Goal: Task Accomplishment & Management: Manage account settings

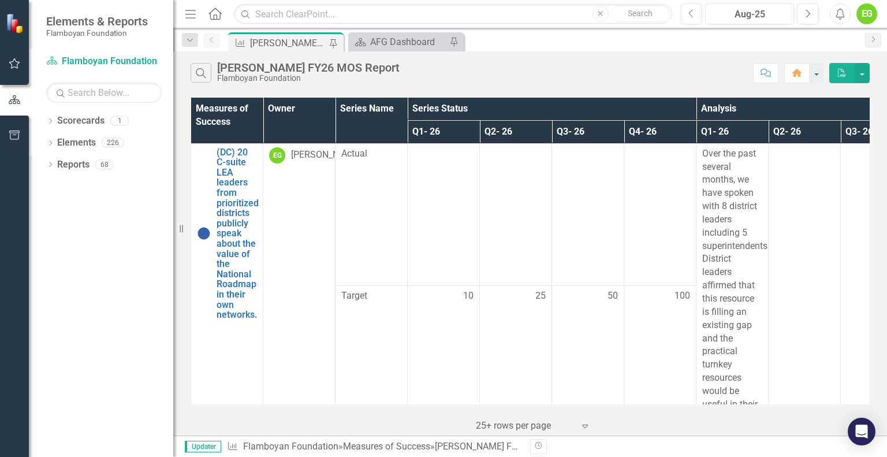
drag, startPoint x: 862, startPoint y: 7, endPoint x: 681, endPoint y: 48, distance: 185.4
click at [681, 48] on div "Measure of Success [PERSON_NAME] FY26 MOS Report Pin Scorecard AFG Dashboard Pin" at bounding box center [543, 41] width 634 height 18
click at [735, 16] on div "Aug-25" at bounding box center [749, 15] width 81 height 14
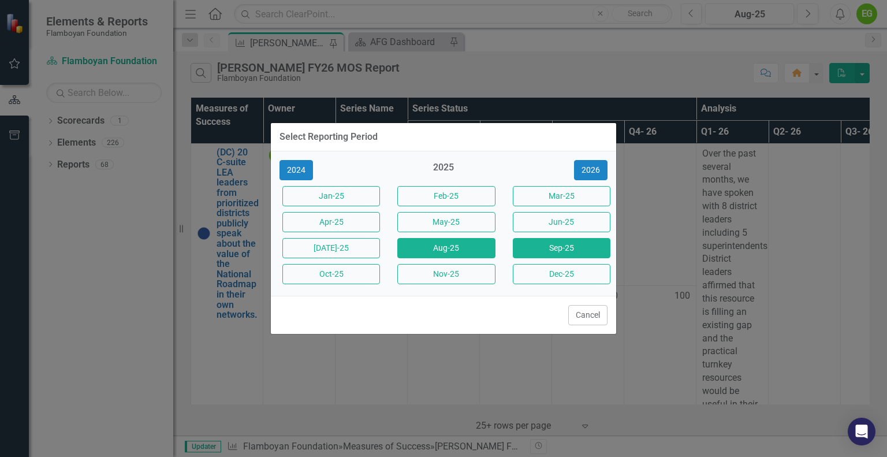
click at [574, 247] on button "Sep-25" at bounding box center [562, 248] width 98 height 20
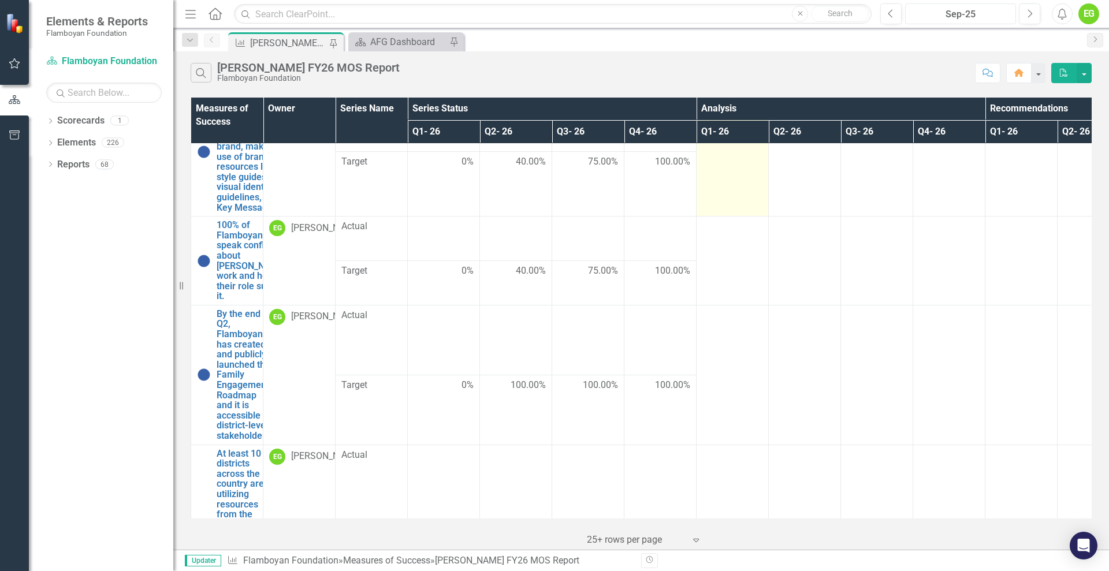
scroll to position [794, 0]
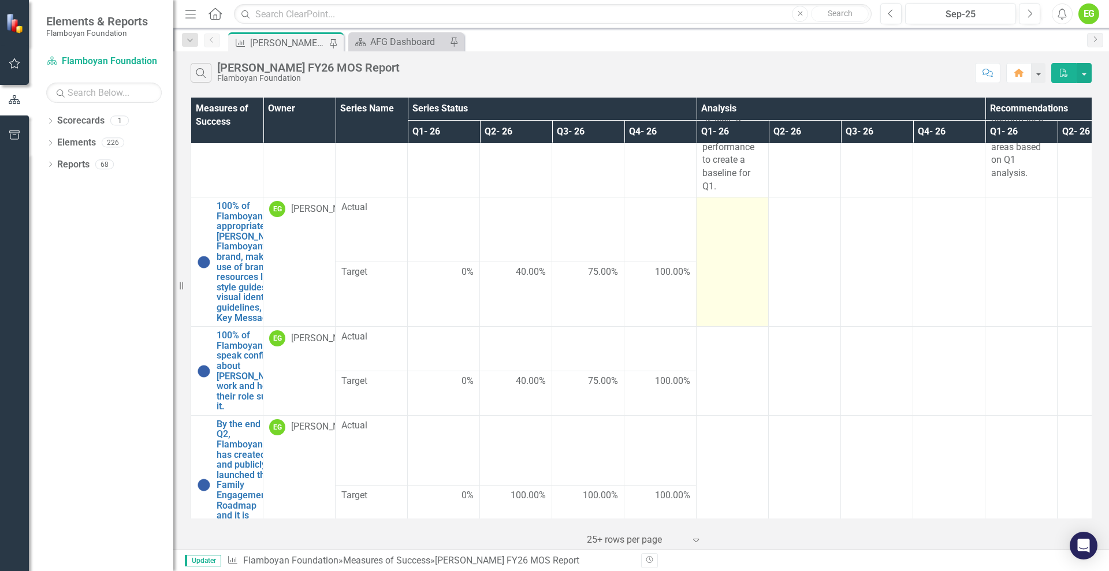
click at [760, 251] on td at bounding box center [733, 262] width 72 height 129
click at [721, 244] on td at bounding box center [733, 262] width 72 height 129
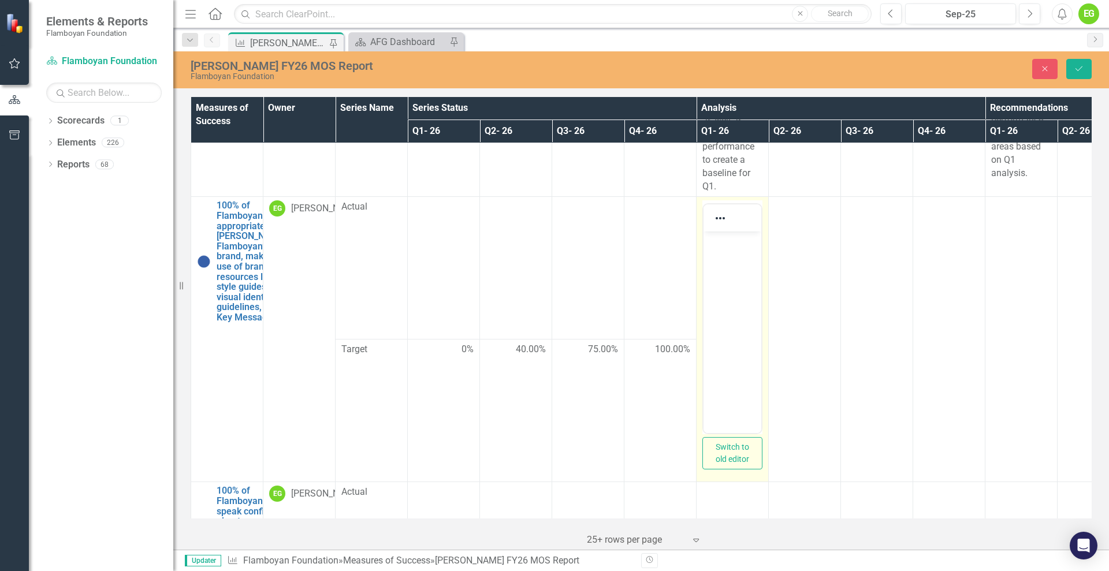
scroll to position [0, 0]
click at [730, 229] on div at bounding box center [721, 218] width 34 height 23
click at [732, 269] on body "Rich Text Area. Press ALT-0 for help." at bounding box center [733, 318] width 58 height 173
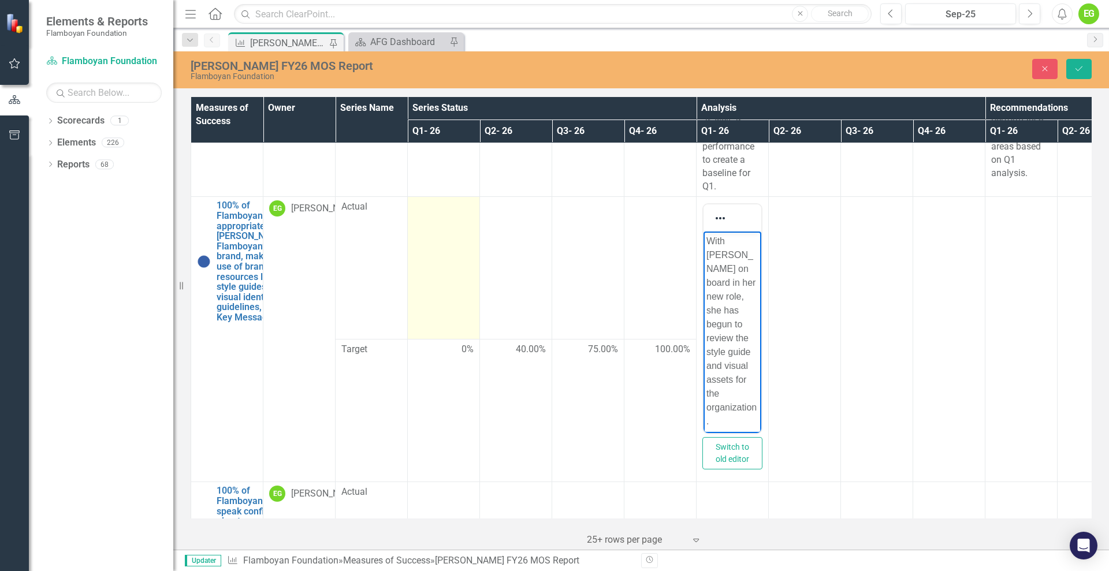
click at [466, 257] on td at bounding box center [444, 268] width 72 height 143
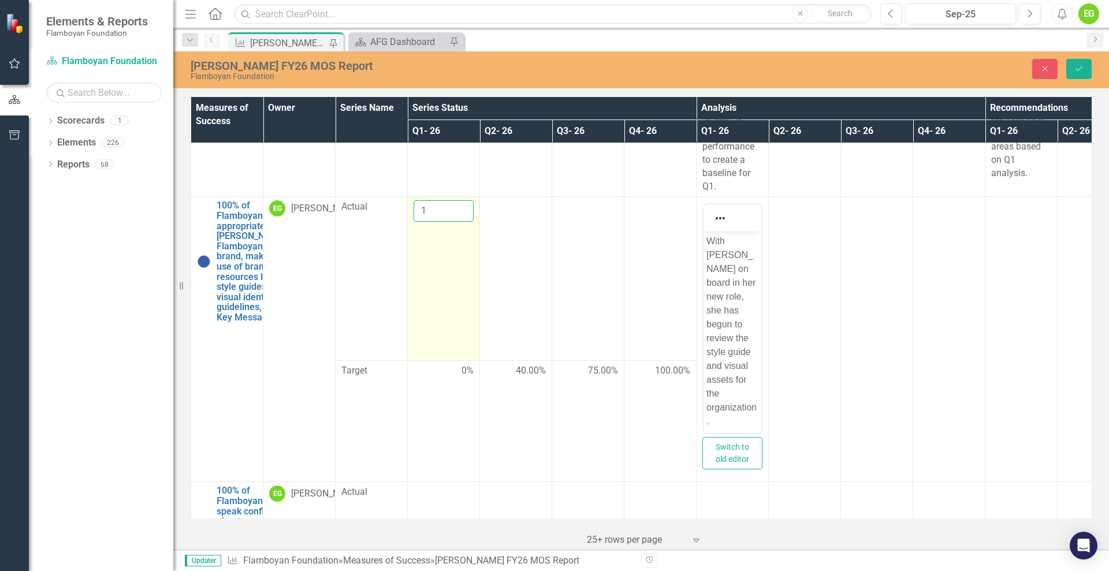
type input "1"
click at [459, 218] on input "1" at bounding box center [444, 210] width 60 height 21
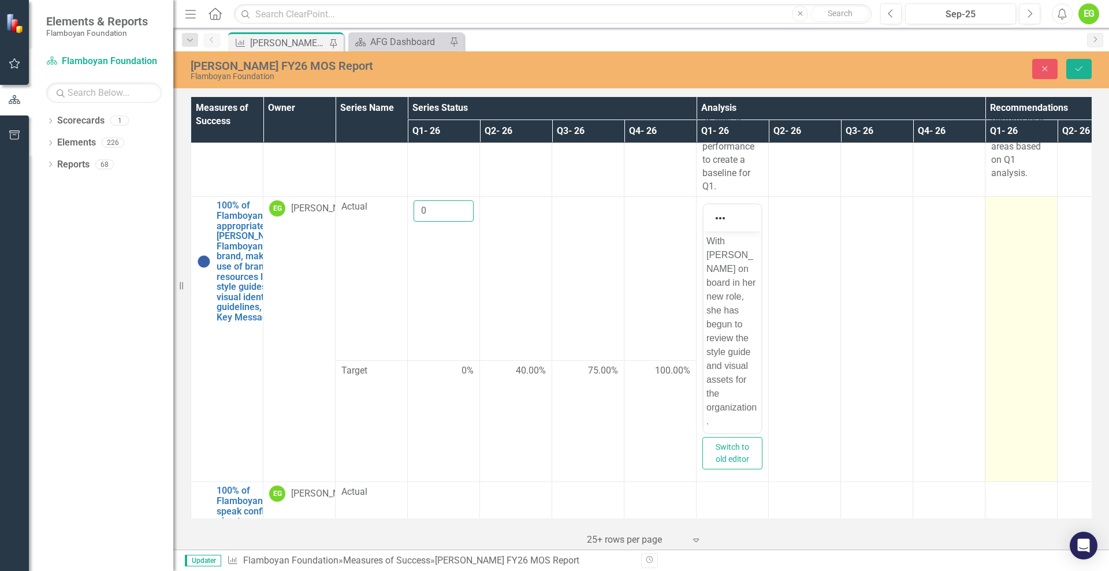
type input "0"
click at [887, 238] on td at bounding box center [1022, 339] width 72 height 285
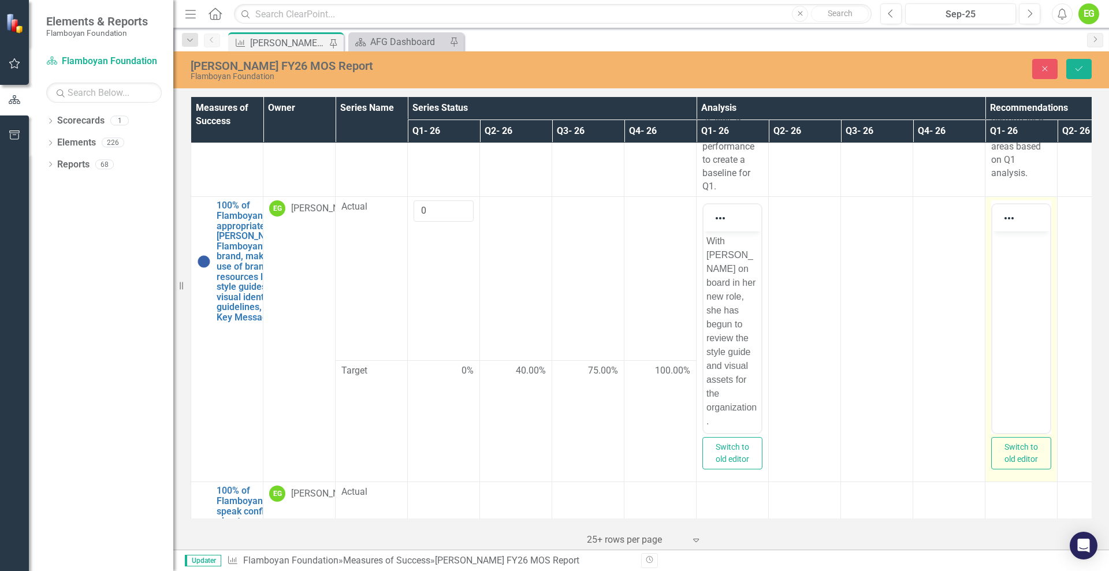
click at [887, 265] on body "Rich Text Area. Press ALT-0 for help." at bounding box center [1022, 318] width 58 height 173
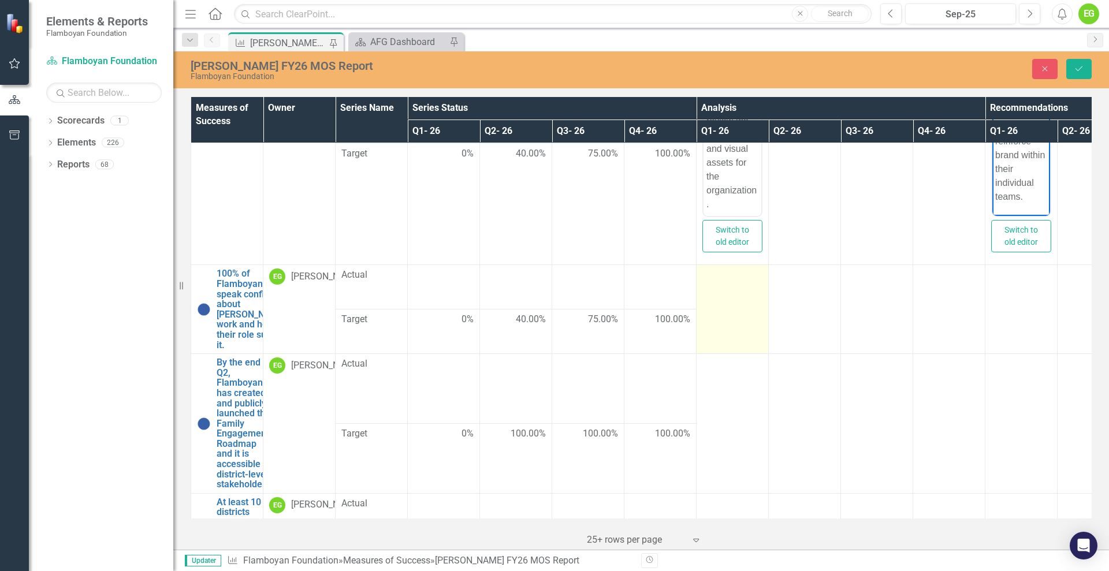
scroll to position [1011, 0]
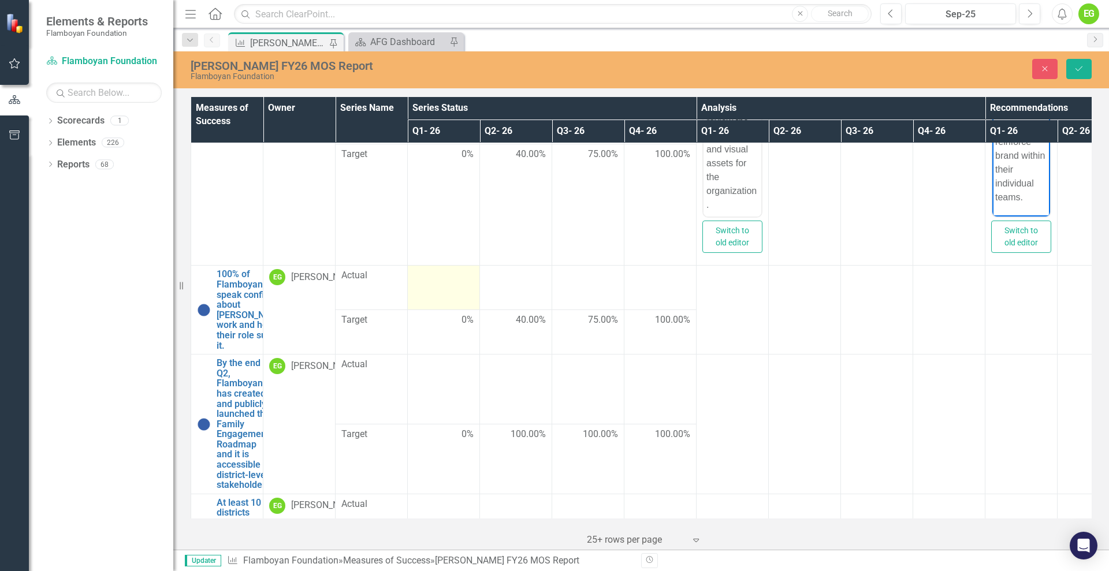
click at [429, 300] on td at bounding box center [444, 288] width 72 height 44
click at [424, 288] on input "number" at bounding box center [444, 279] width 60 height 21
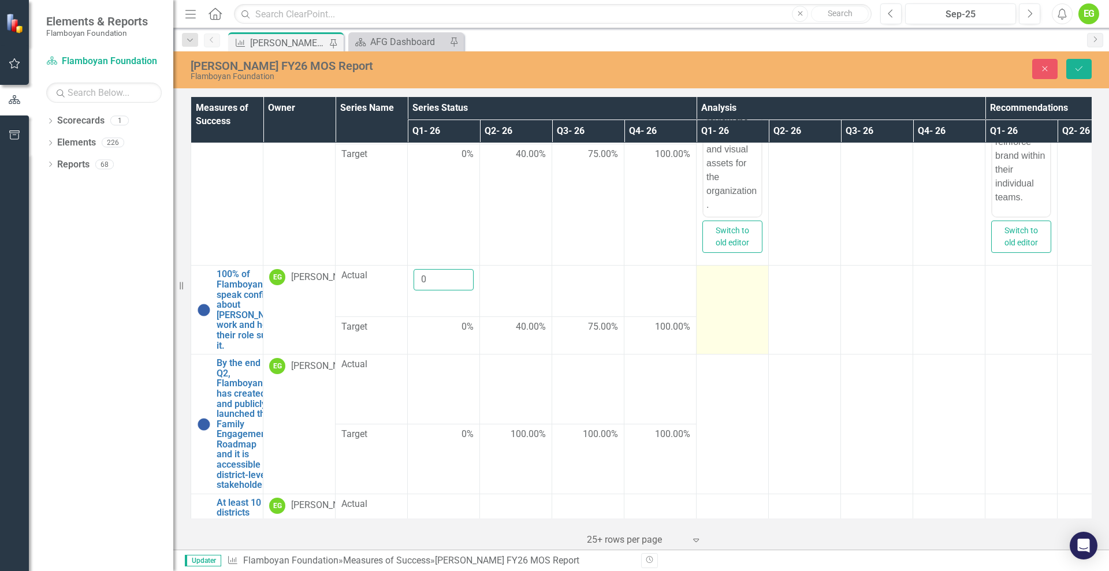
type input "0"
click at [744, 303] on td at bounding box center [733, 310] width 72 height 89
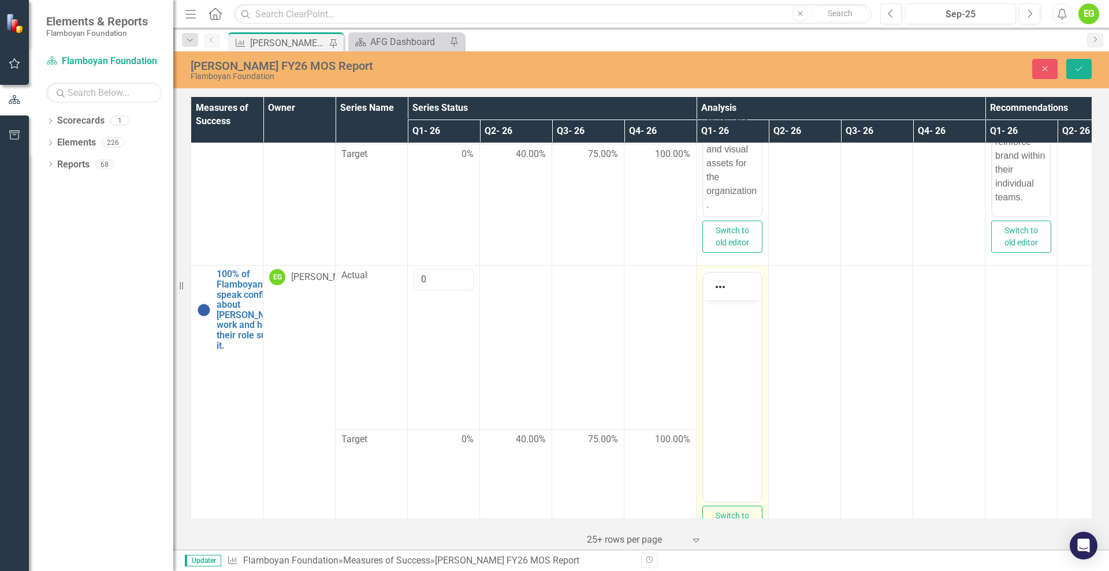
scroll to position [0, 0]
click at [733, 308] on p "Rich Text Area. Press ALT-0 for help." at bounding box center [733, 310] width 52 height 14
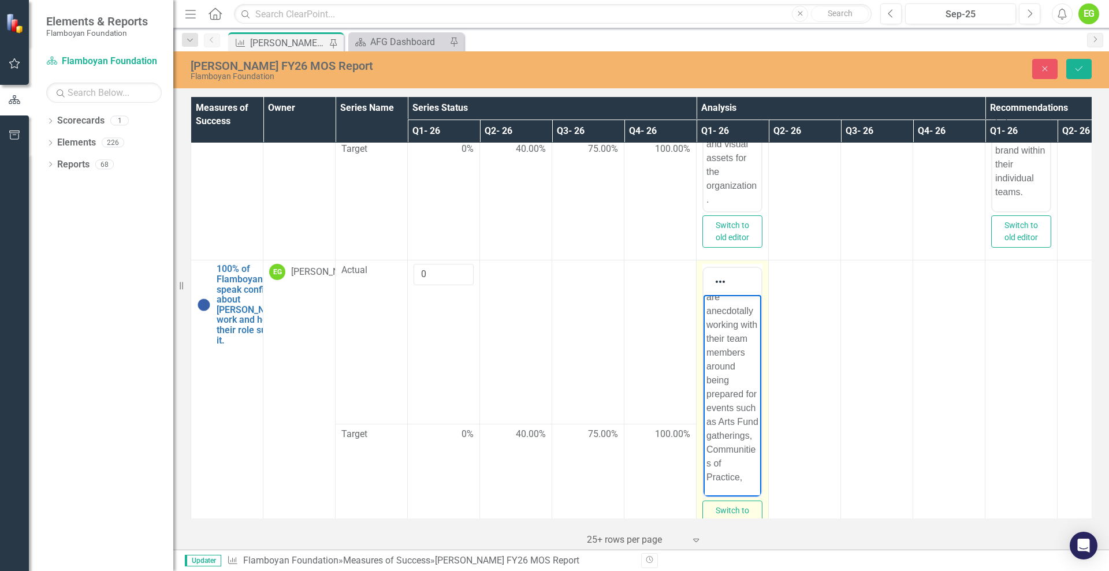
scroll to position [201, 0]
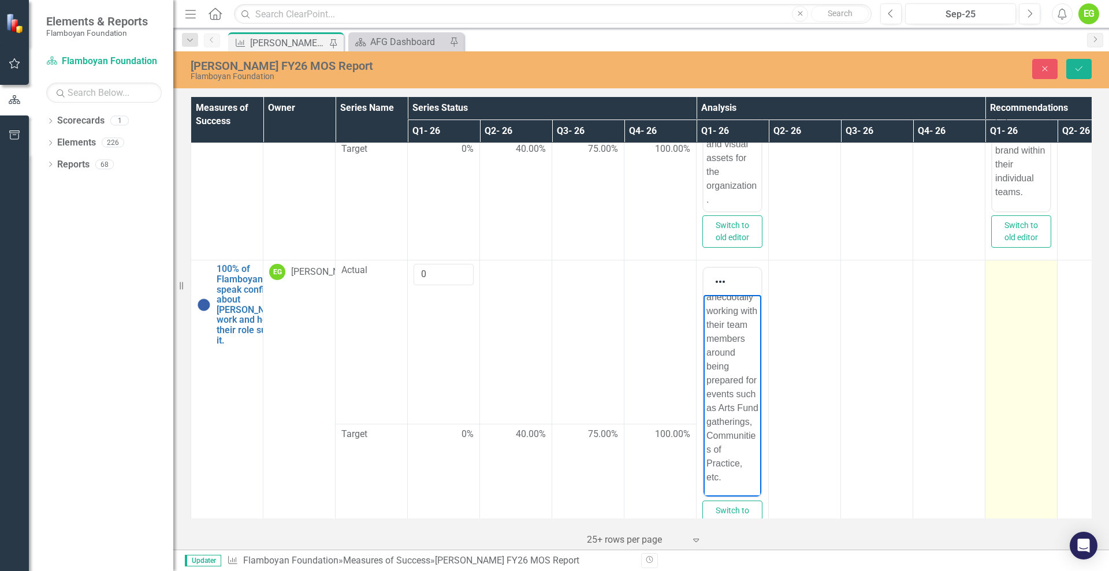
click at [887, 307] on td at bounding box center [1022, 403] width 72 height 285
click at [887, 339] on td at bounding box center [1022, 403] width 72 height 285
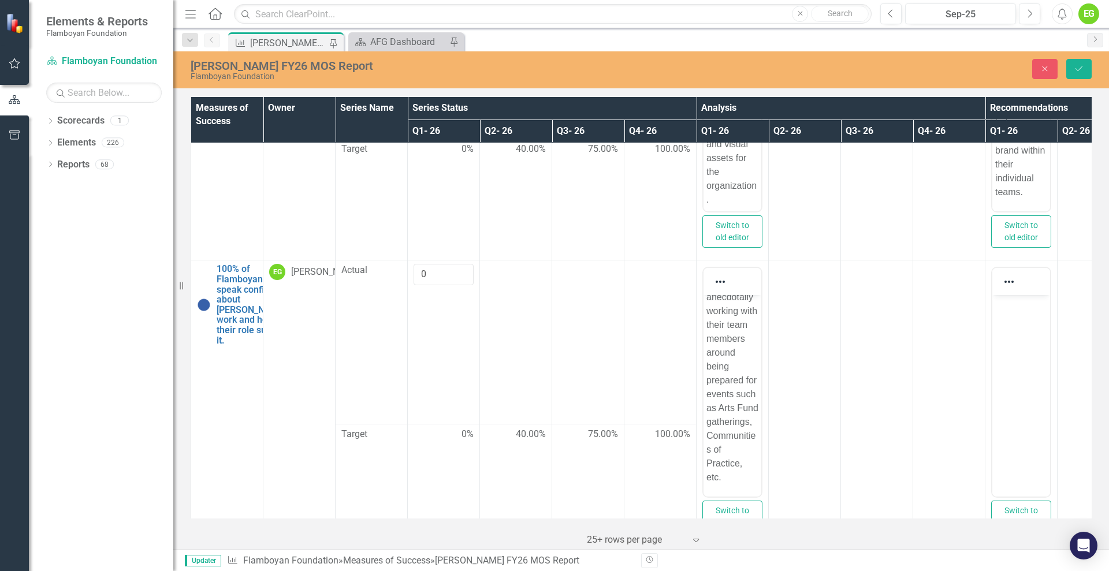
scroll to position [0, 0]
click at [887, 307] on p "Rich Text Area. Press ALT-0 for help." at bounding box center [1021, 305] width 52 height 14
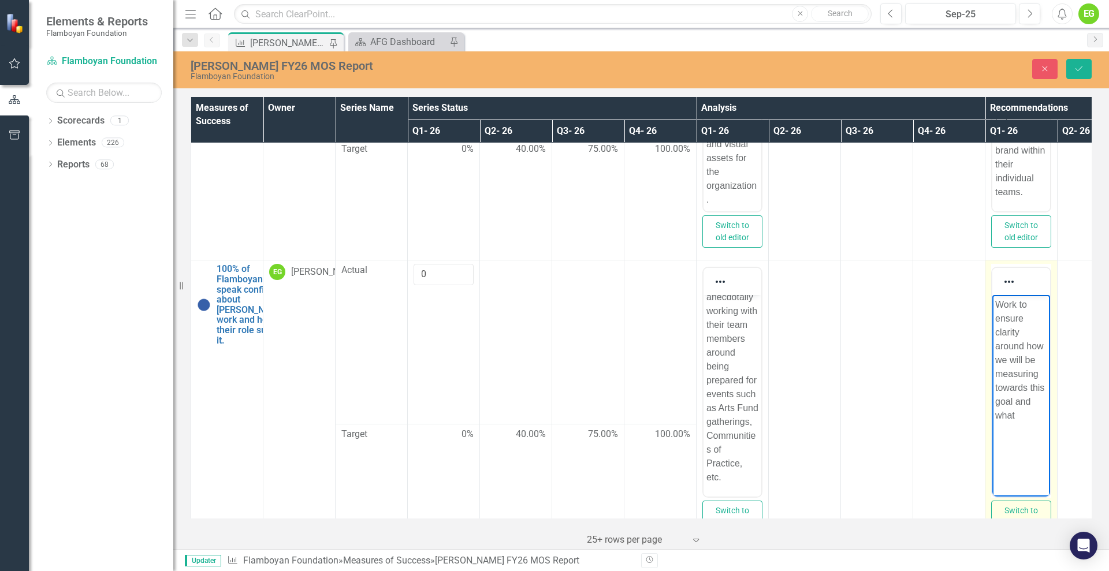
click at [887, 419] on p "Work to ensure clarity around how we will be measuring towards this goal and wh…" at bounding box center [1021, 360] width 52 height 125
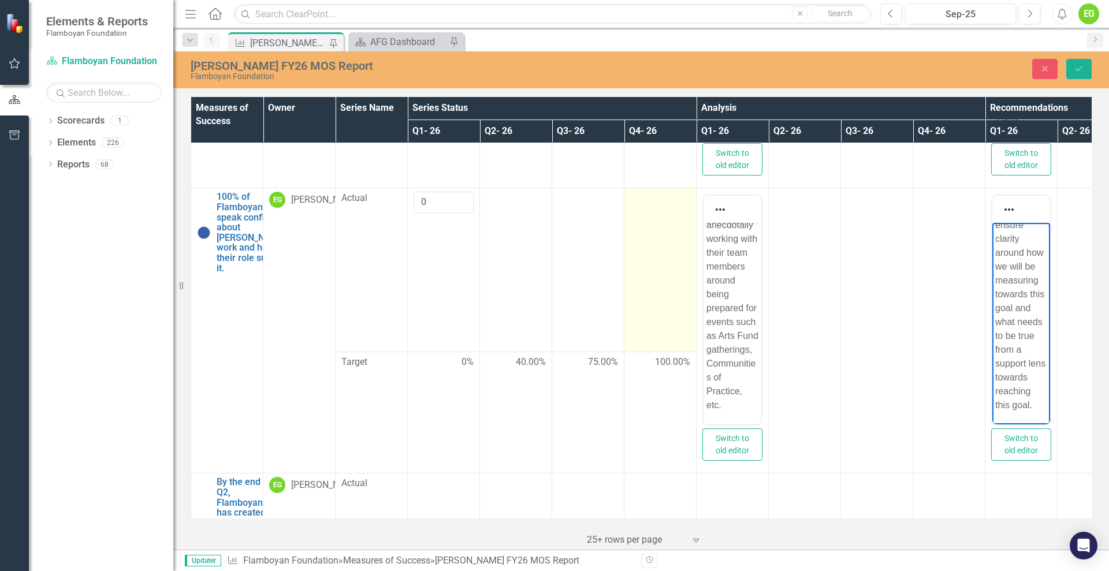
scroll to position [1377, 0]
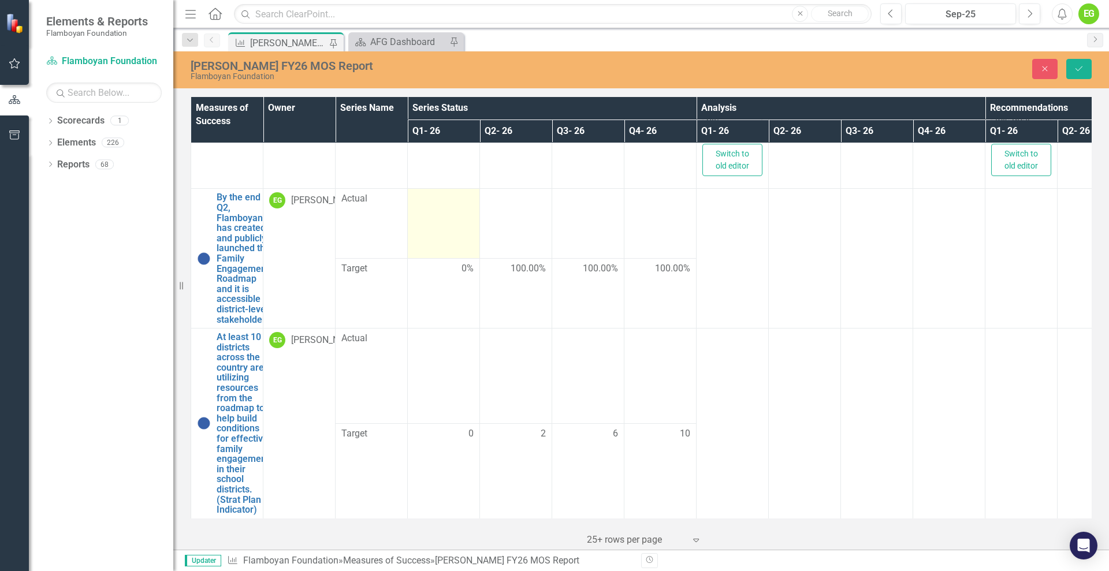
click at [447, 206] on div at bounding box center [444, 199] width 60 height 14
click at [444, 214] on input "number" at bounding box center [444, 202] width 60 height 21
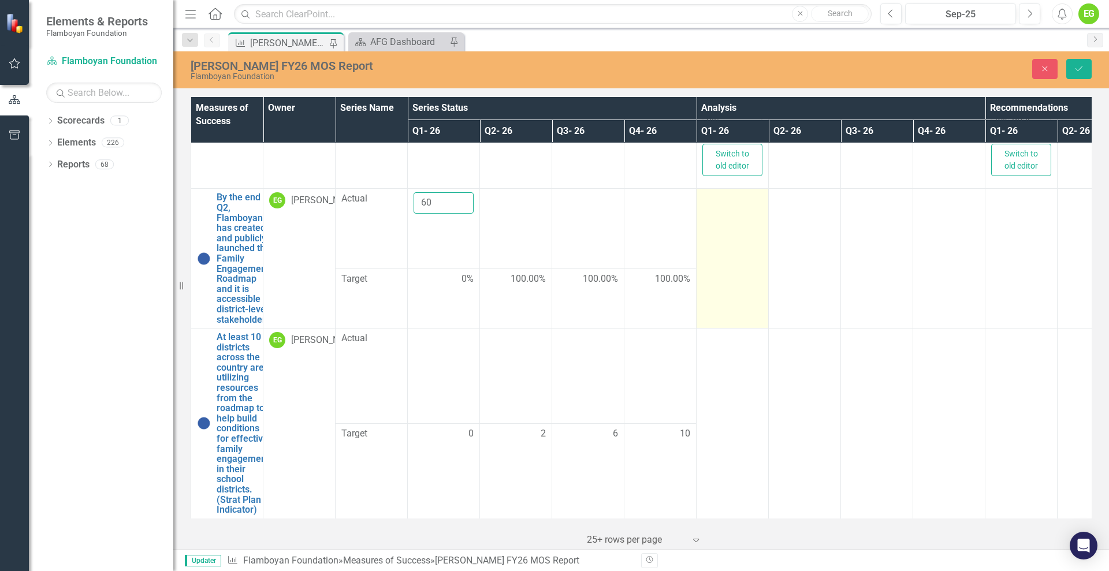
type input "60"
click at [738, 235] on td at bounding box center [733, 259] width 72 height 140
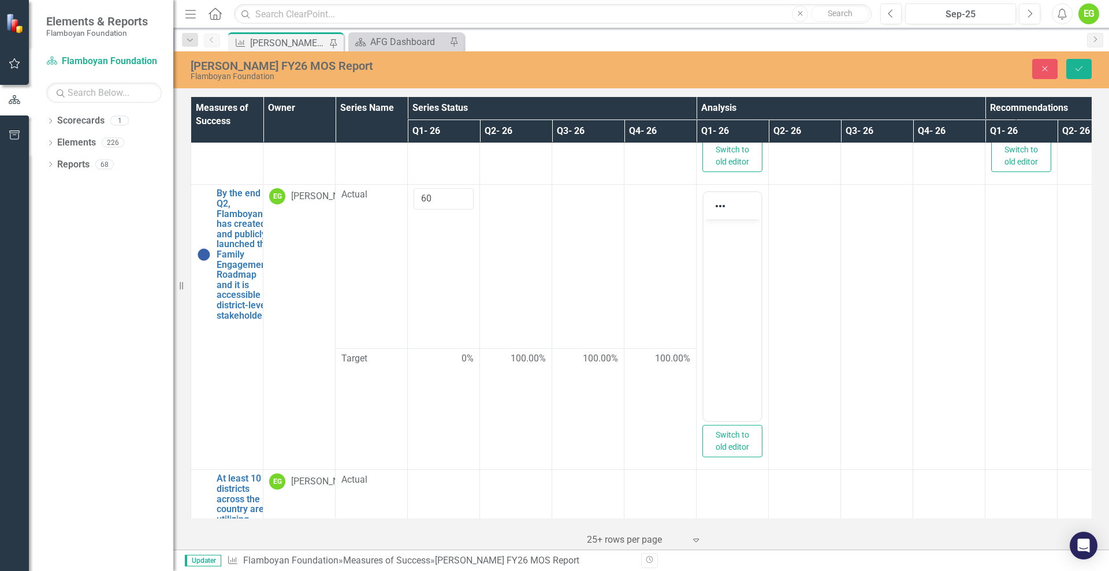
scroll to position [0, 0]
click at [733, 230] on p "Rich Text Area. Press ALT-0 for help." at bounding box center [733, 229] width 52 height 14
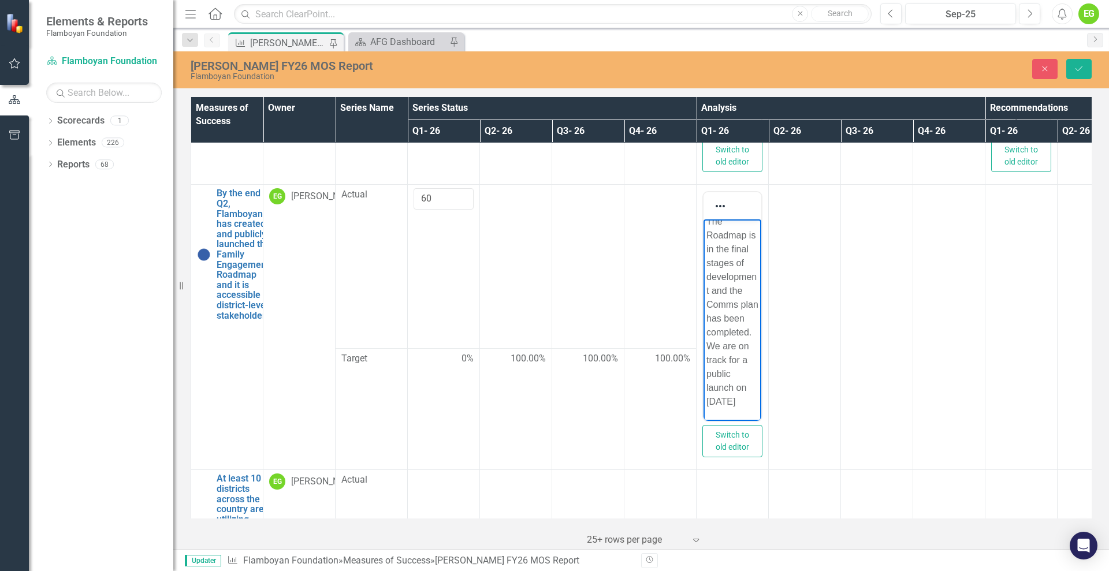
scroll to position [62, 0]
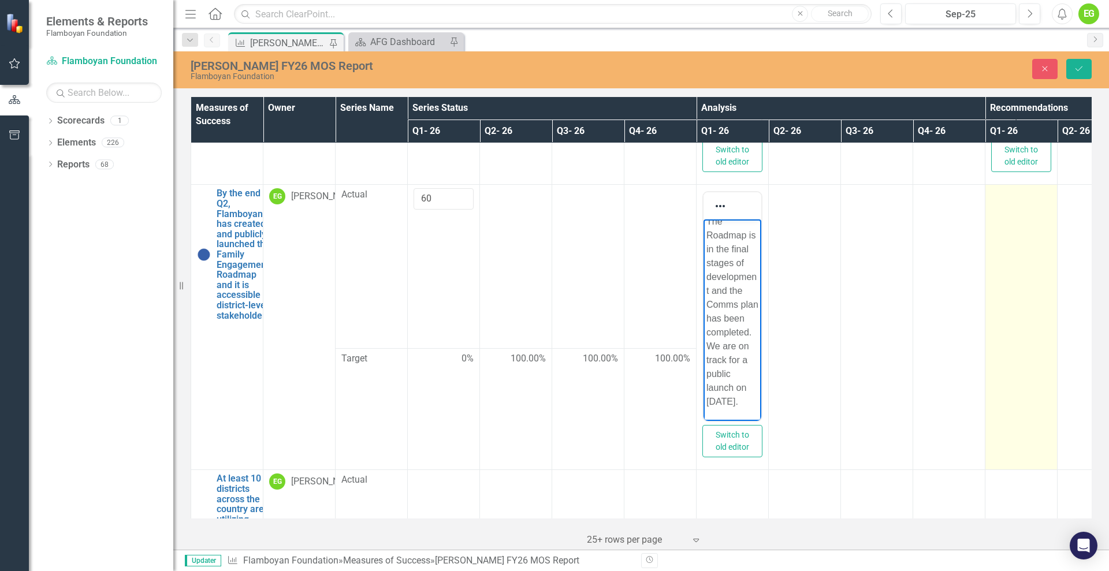
click at [887, 224] on td at bounding box center [1022, 327] width 72 height 285
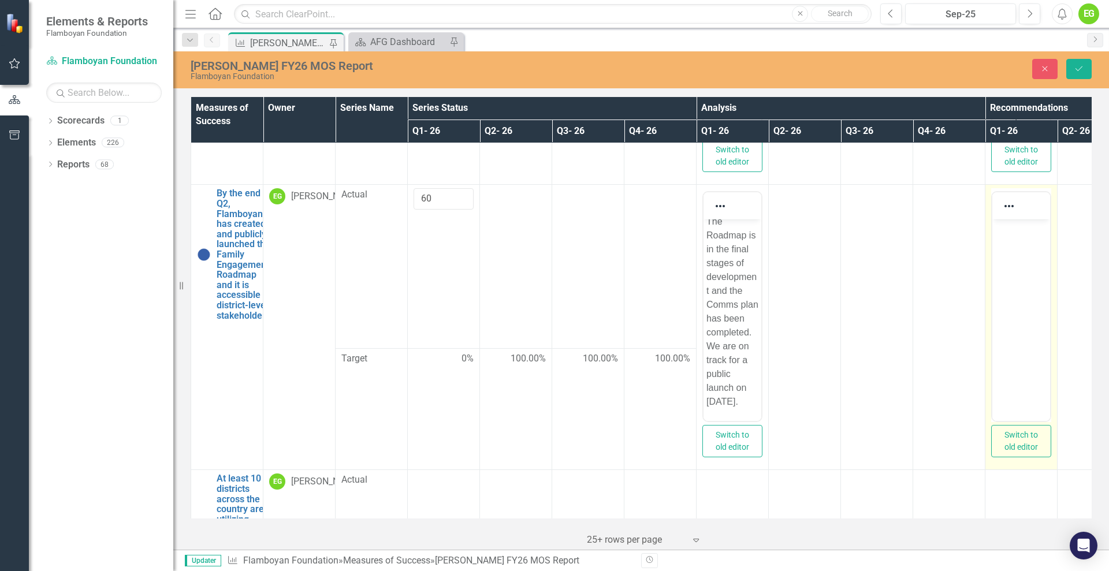
scroll to position [0, 0]
click at [887, 241] on body "Rich Text Area. Press ALT-0 for help." at bounding box center [1022, 306] width 58 height 173
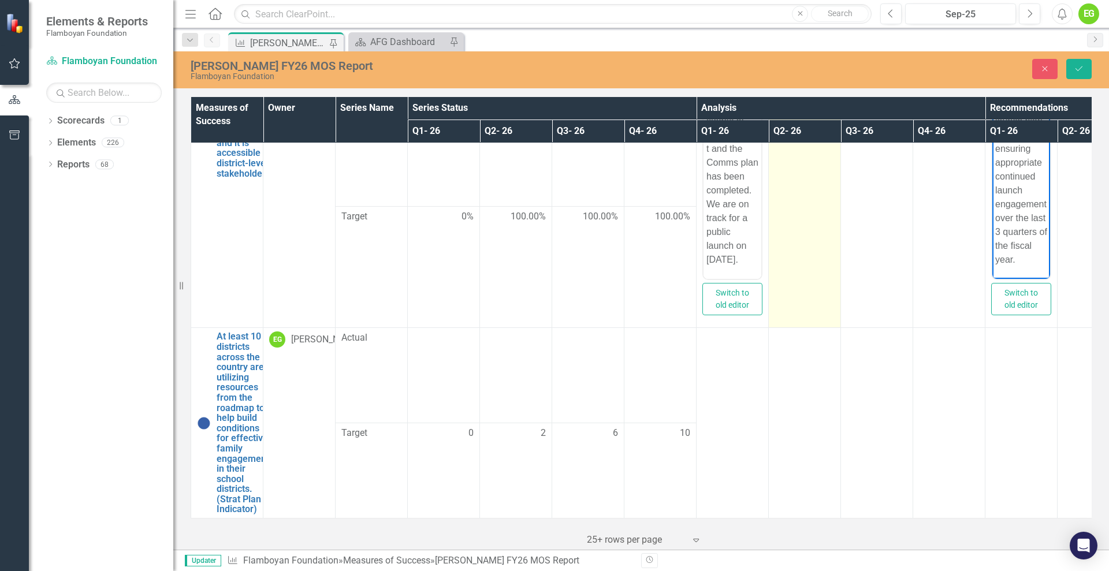
scroll to position [1541, 0]
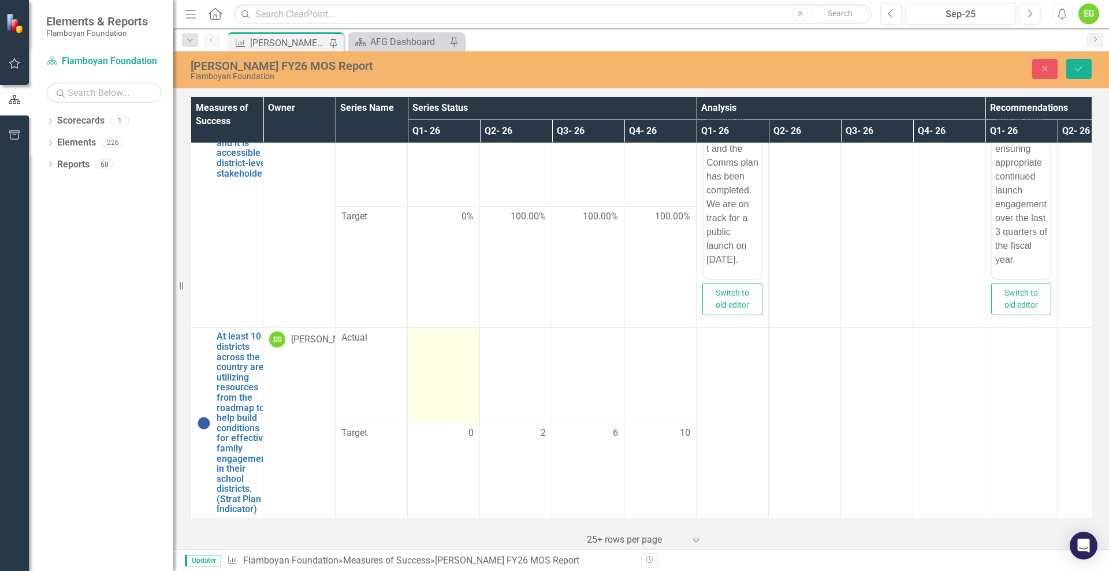
click at [437, 344] on td at bounding box center [444, 375] width 72 height 95
click at [437, 332] on input "number" at bounding box center [444, 342] width 60 height 21
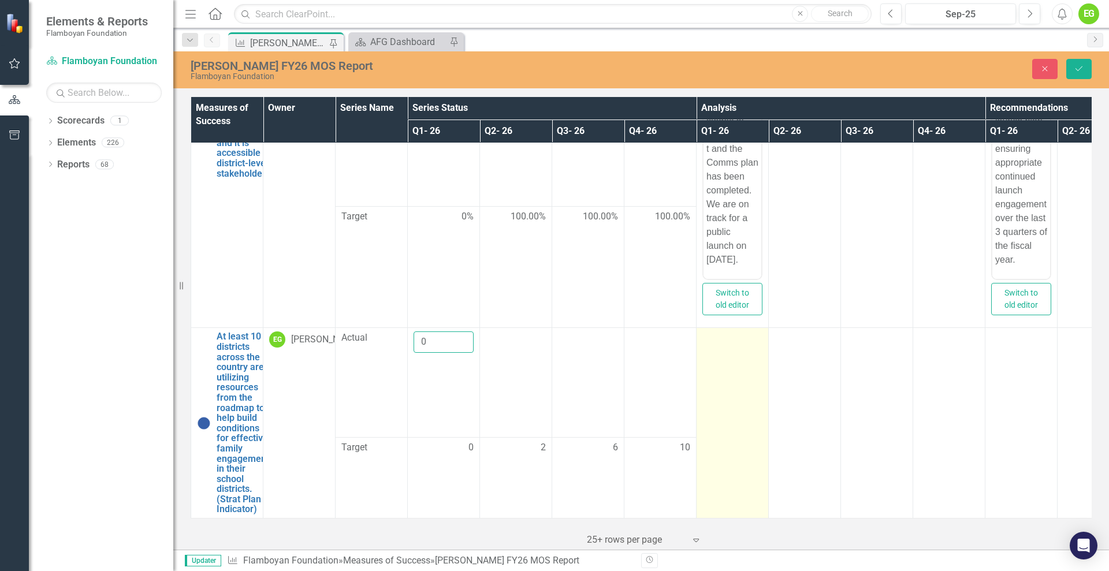
type input "0"
click at [742, 361] on td at bounding box center [733, 423] width 72 height 191
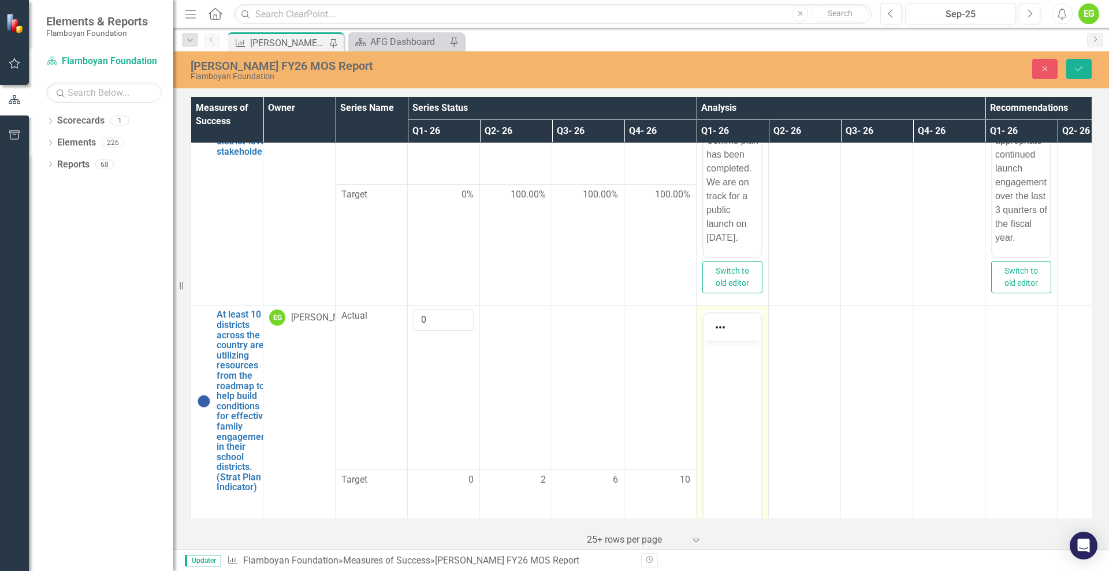
scroll to position [0, 0]
click at [737, 344] on p "Rich Text Area. Press ALT-0 for help." at bounding box center [733, 351] width 52 height 14
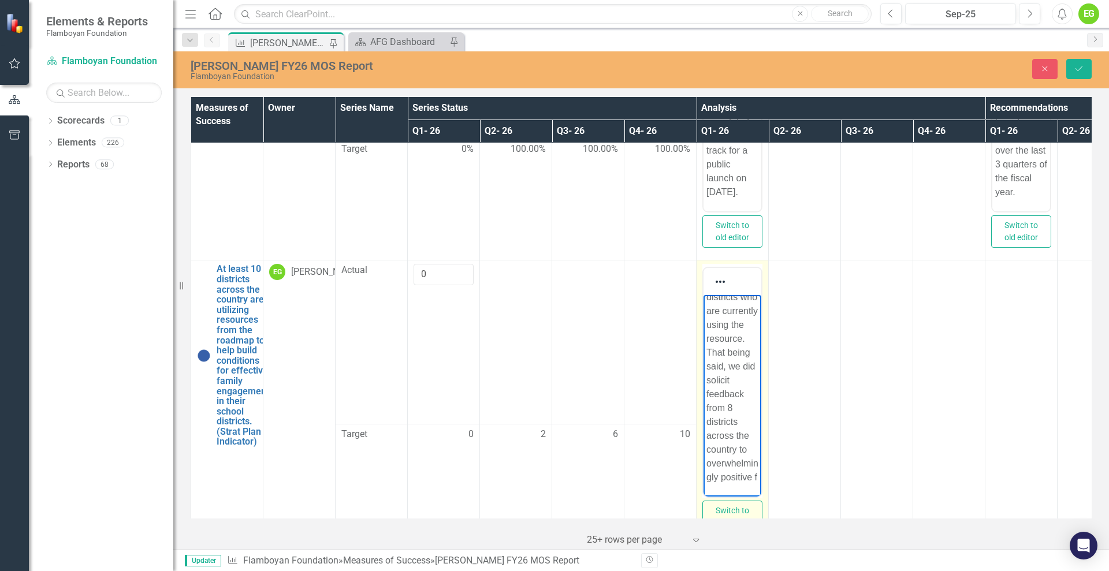
scroll to position [159, 0]
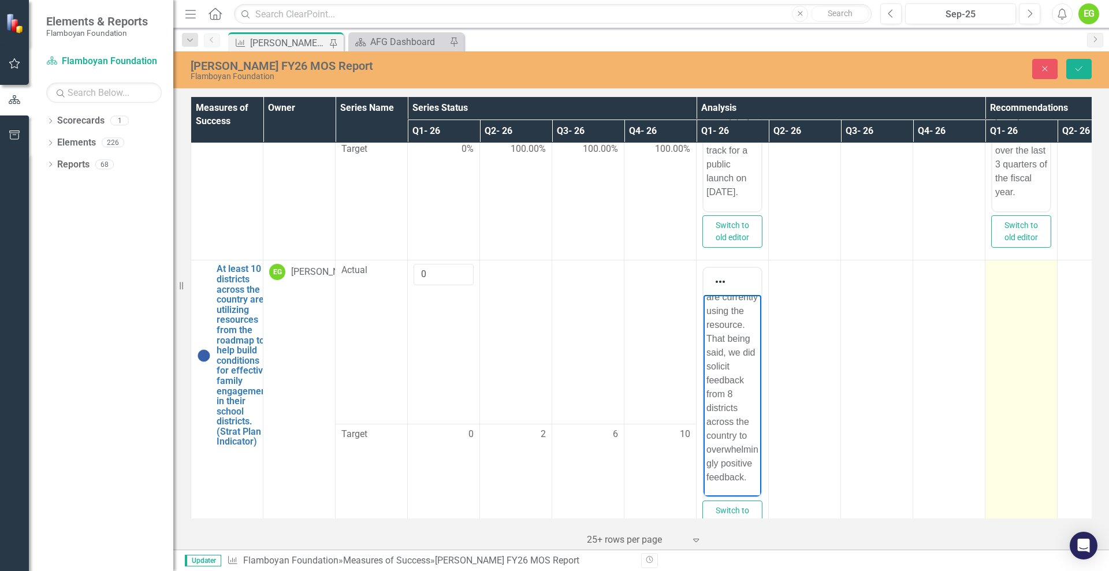
click at [887, 311] on td at bounding box center [1022, 403] width 72 height 285
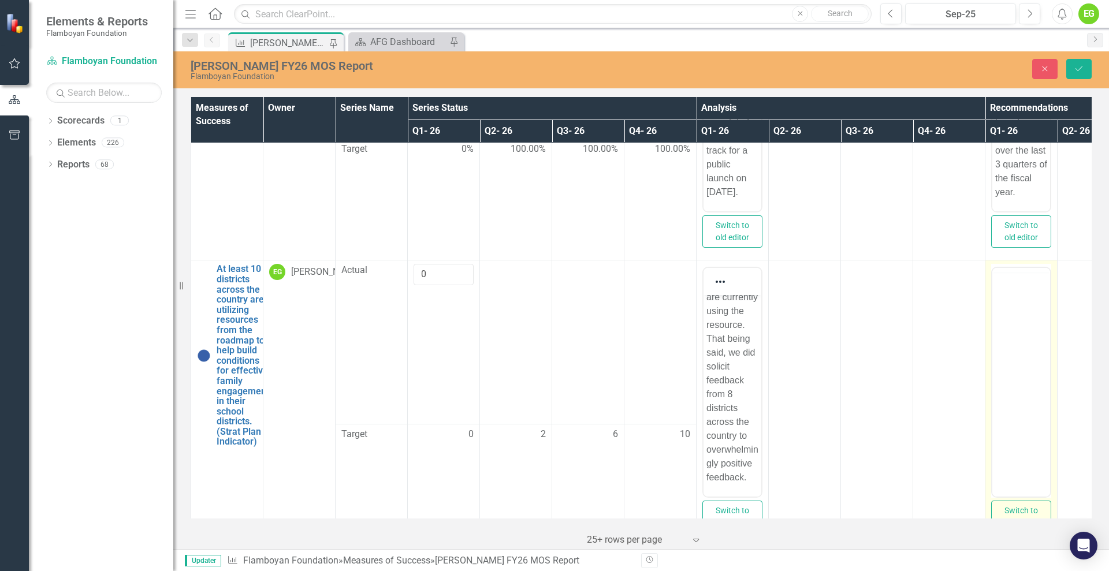
scroll to position [0, 0]
click at [887, 315] on body "Rich Text Area. Press ALT-0 for help." at bounding box center [1022, 381] width 58 height 173
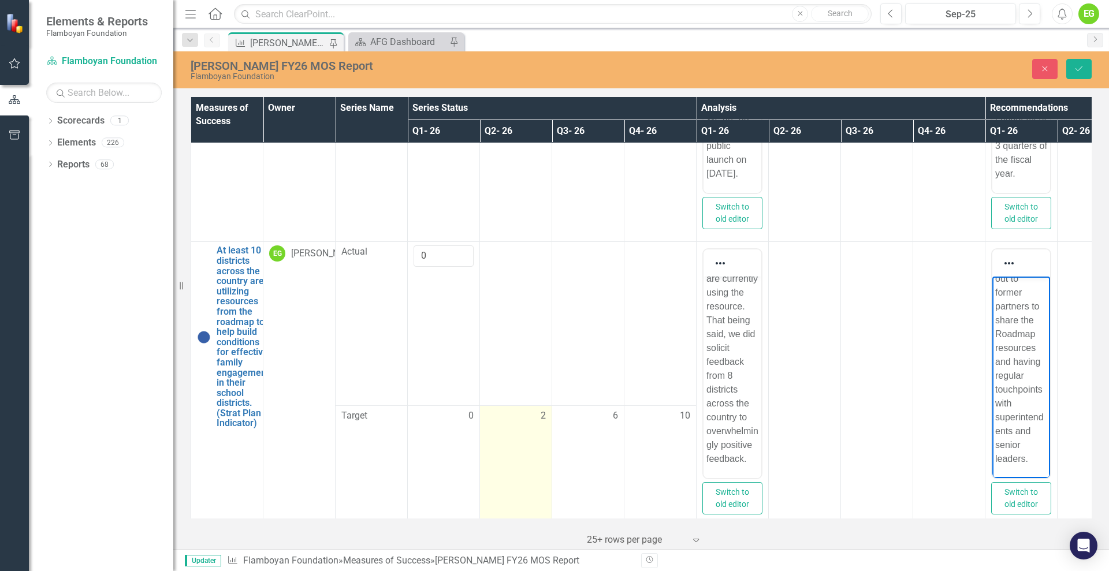
scroll to position [1636, 0]
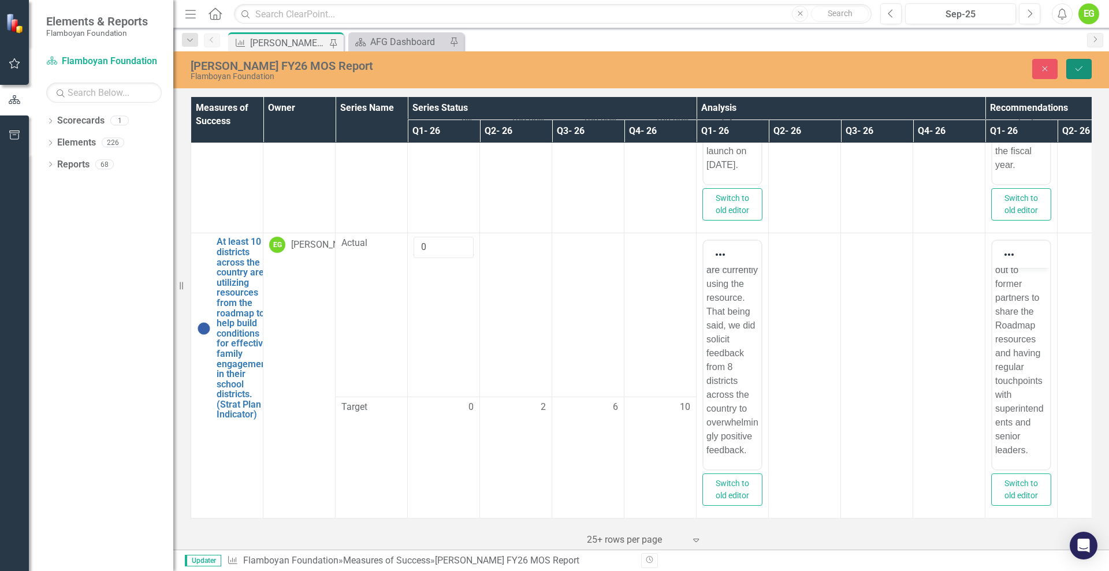
click at [887, 70] on icon "Save" at bounding box center [1079, 69] width 10 height 8
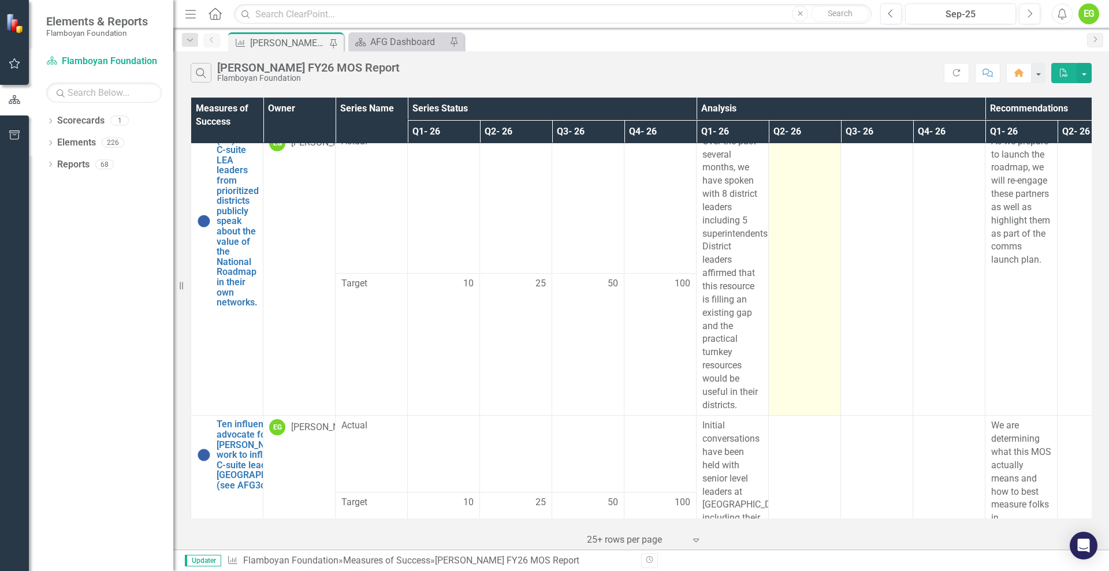
scroll to position [0, 0]
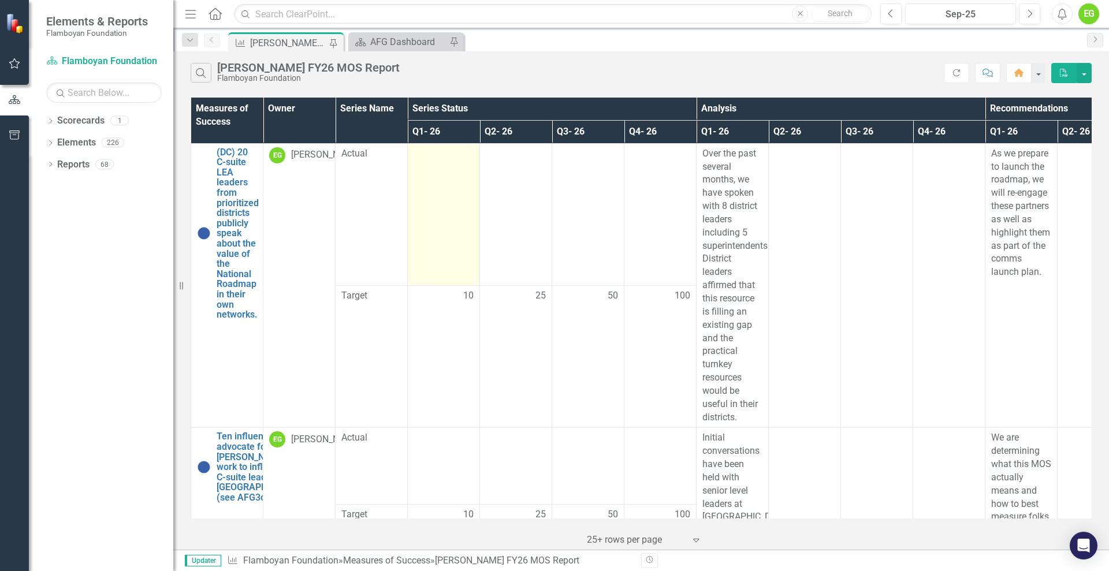
click at [455, 166] on td at bounding box center [444, 214] width 72 height 142
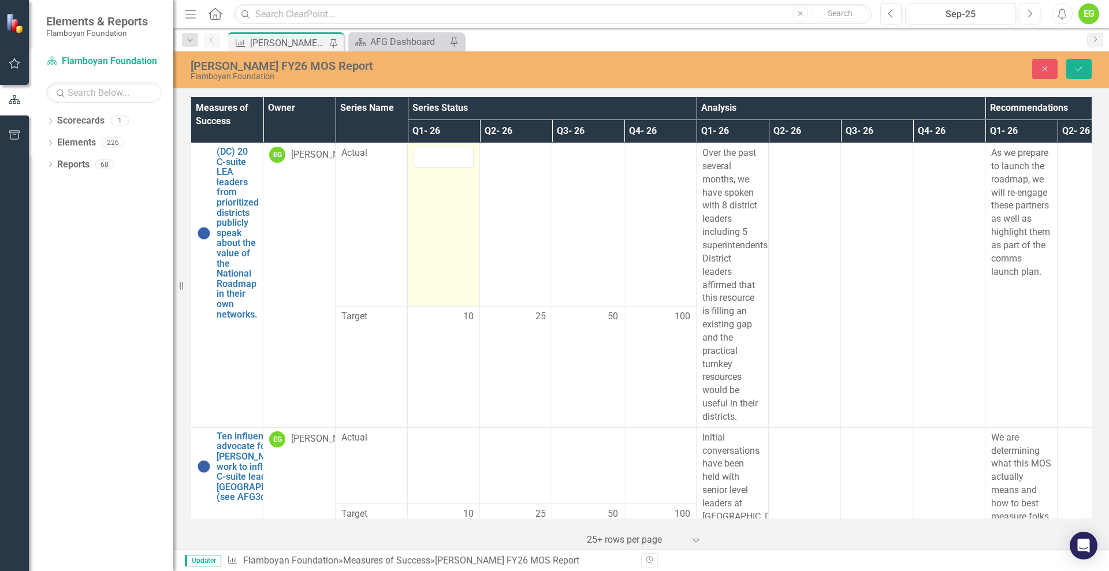
click at [443, 209] on td at bounding box center [444, 225] width 72 height 164
click at [441, 158] on input "number" at bounding box center [444, 157] width 60 height 21
drag, startPoint x: 436, startPoint y: 161, endPoint x: 422, endPoint y: 159, distance: 13.5
click at [422, 159] on input "0" at bounding box center [444, 157] width 60 height 21
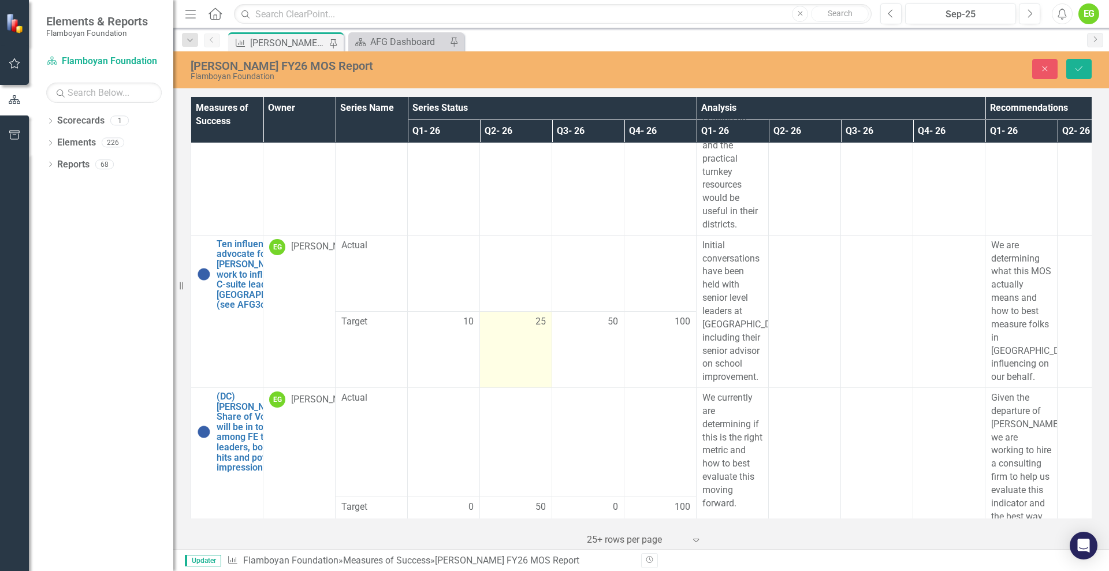
scroll to position [217, 0]
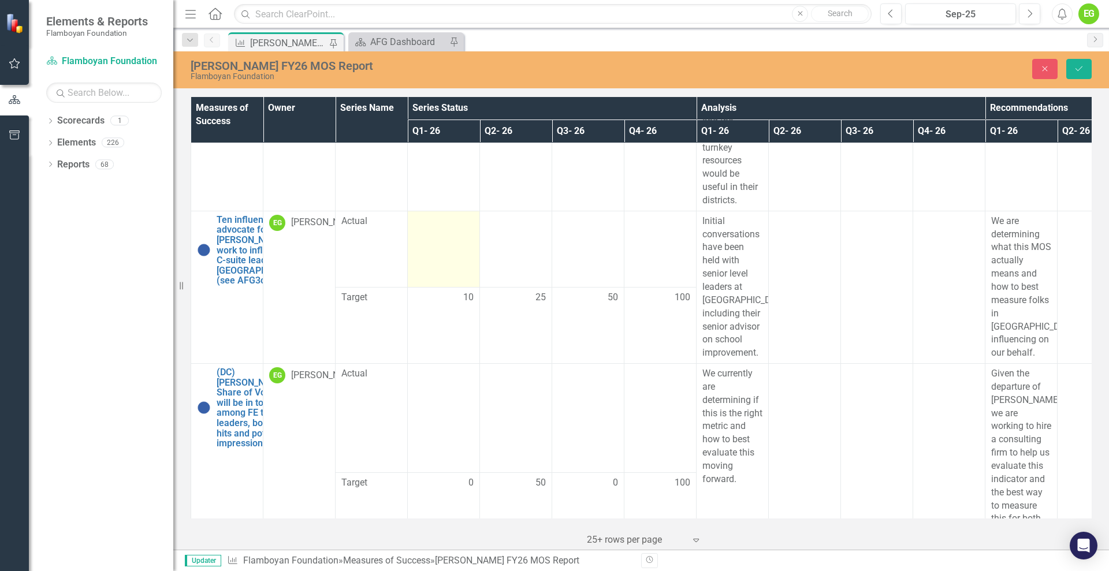
type input "10"
click at [451, 257] on td at bounding box center [444, 249] width 72 height 76
click at [444, 235] on input "number" at bounding box center [444, 225] width 60 height 21
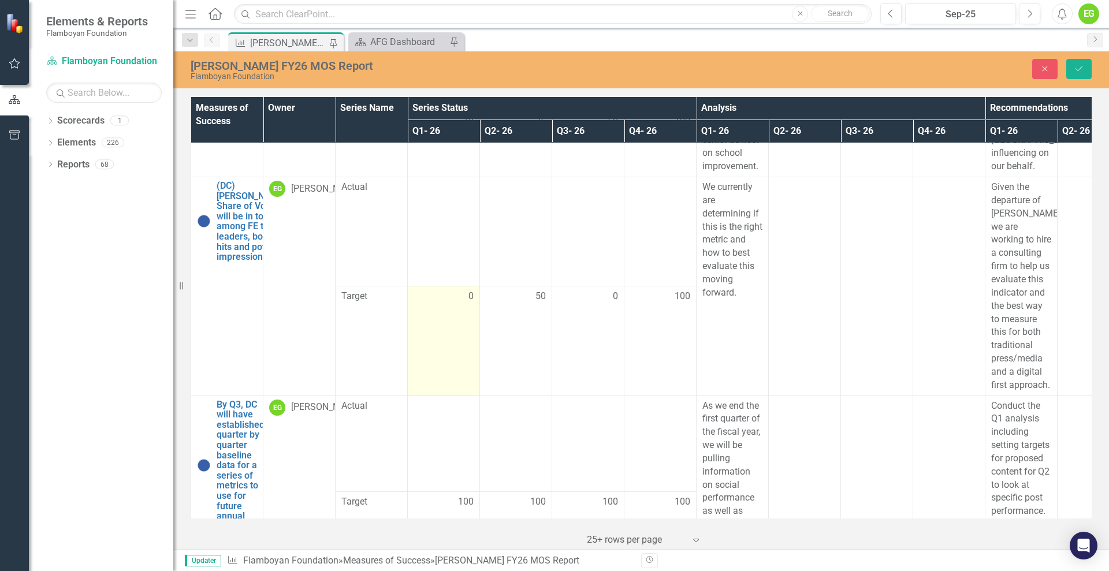
scroll to position [433, 0]
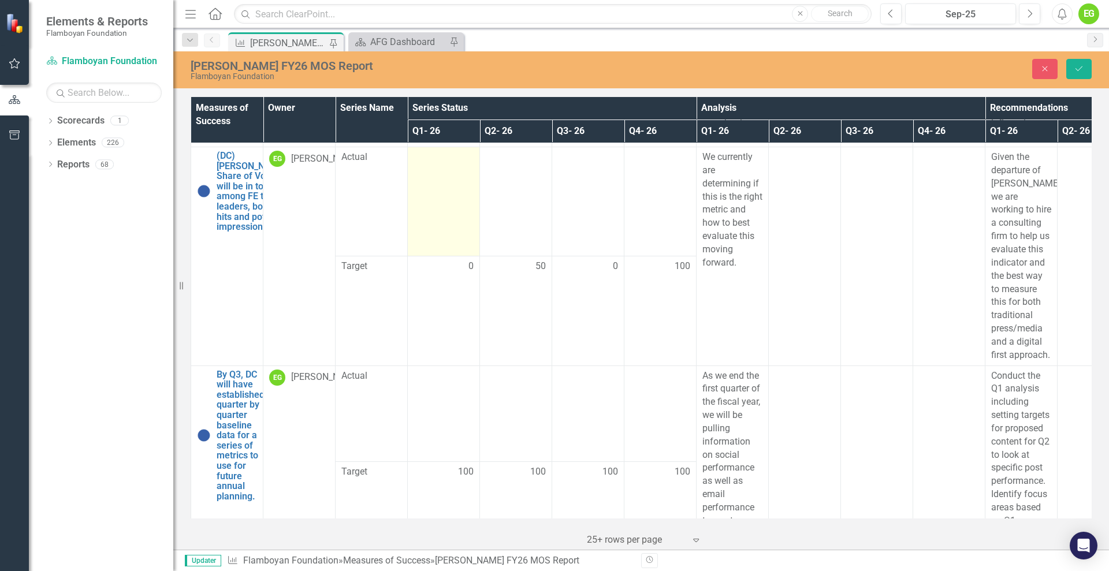
type input "0"
click at [460, 205] on td at bounding box center [444, 201] width 72 height 109
click at [450, 152] on input "number" at bounding box center [444, 161] width 60 height 21
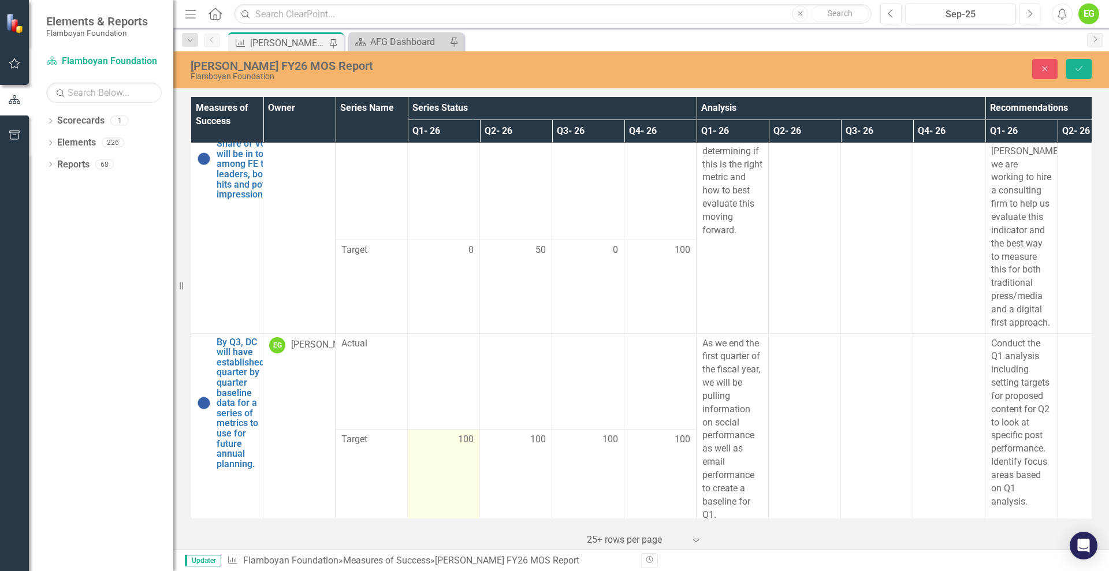
scroll to position [506, 0]
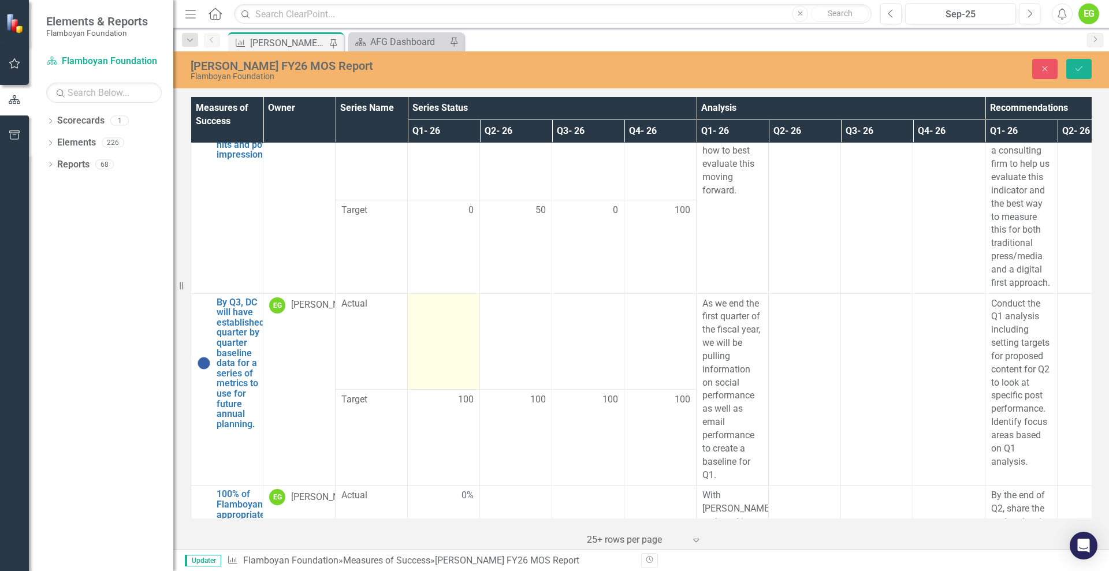
type input "0"
click at [437, 347] on td at bounding box center [444, 342] width 72 height 96
click at [450, 319] on input "number" at bounding box center [444, 308] width 60 height 21
click at [444, 318] on input "number" at bounding box center [444, 308] width 60 height 21
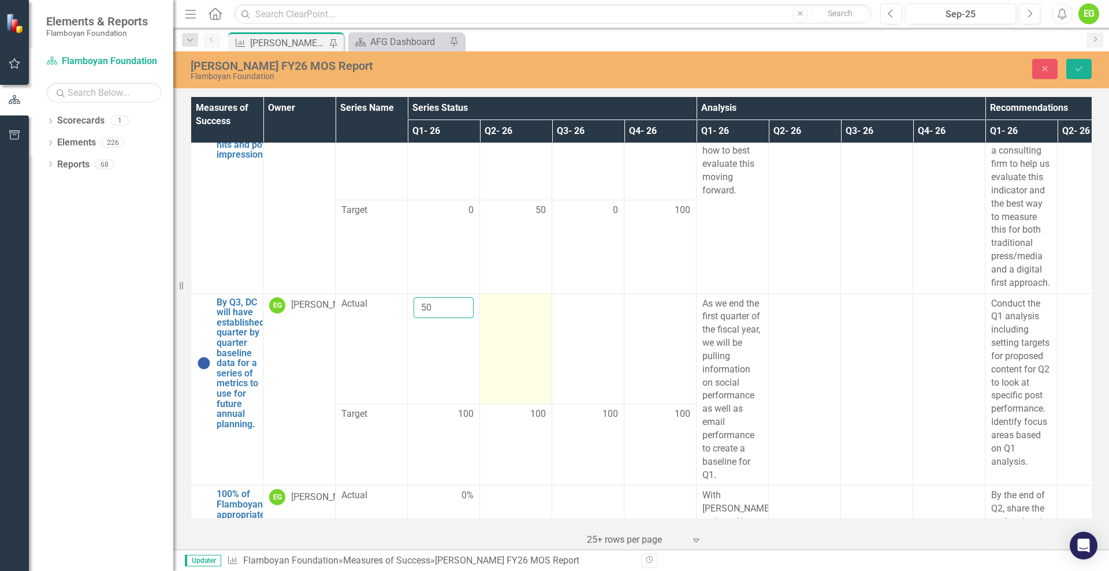
type input "50"
click at [541, 349] on td at bounding box center [516, 349] width 72 height 110
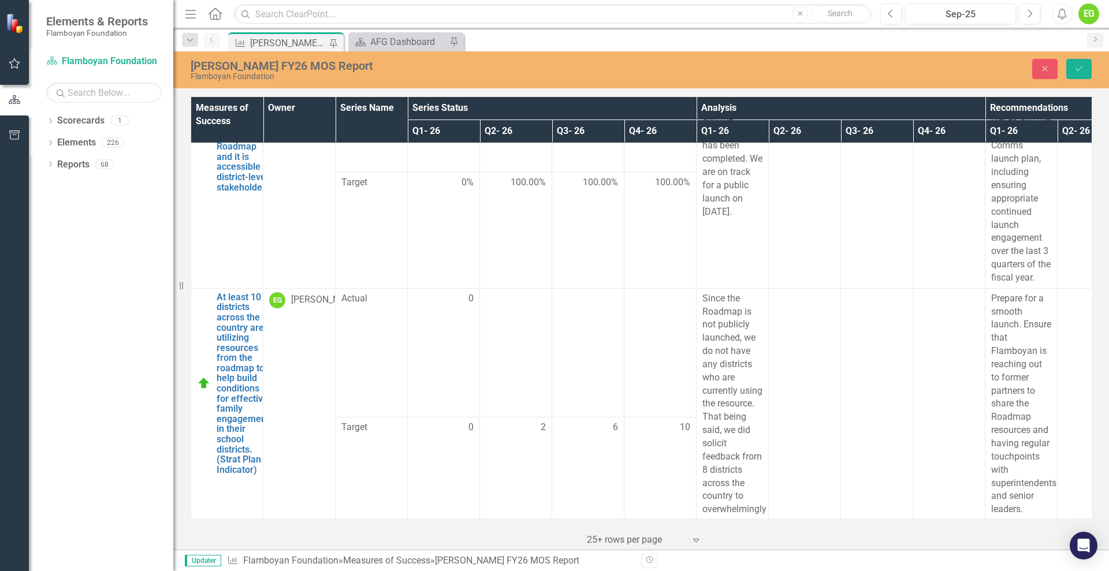
scroll to position [1436, 0]
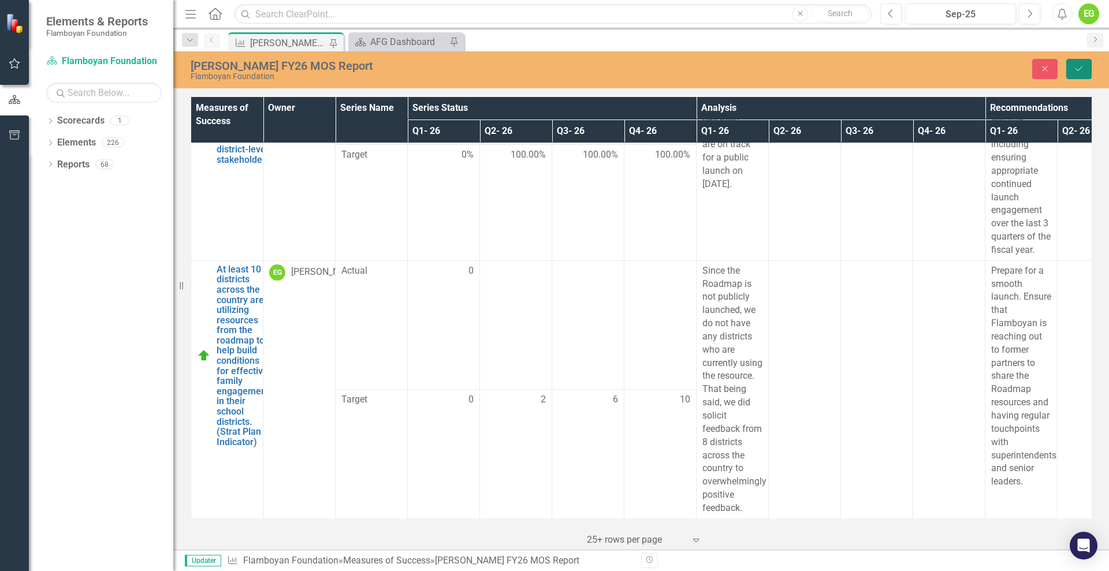
click at [887, 63] on button "Save" at bounding box center [1079, 69] width 25 height 20
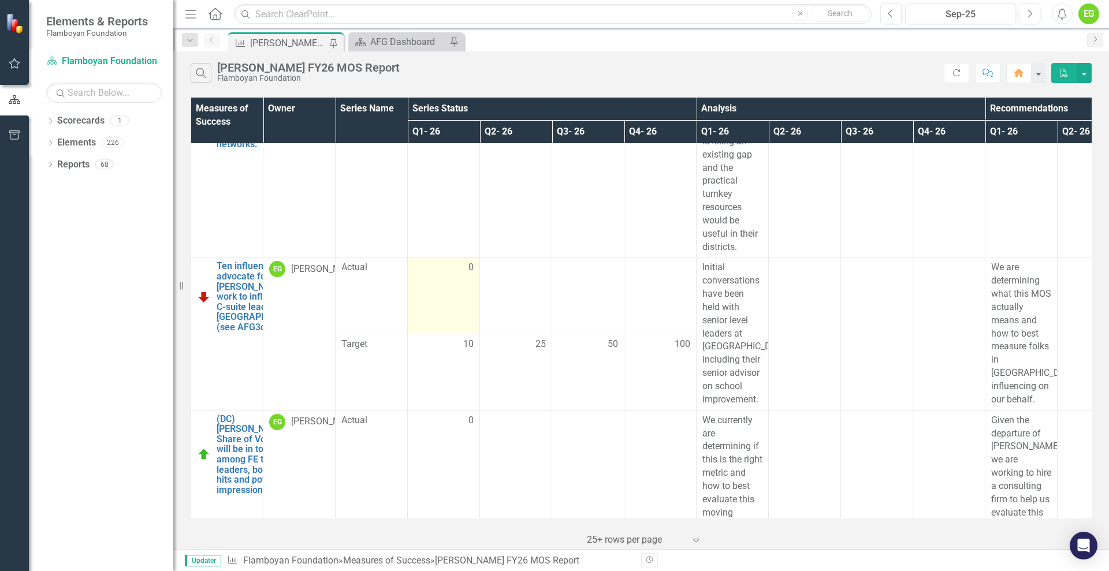
scroll to position [144, 0]
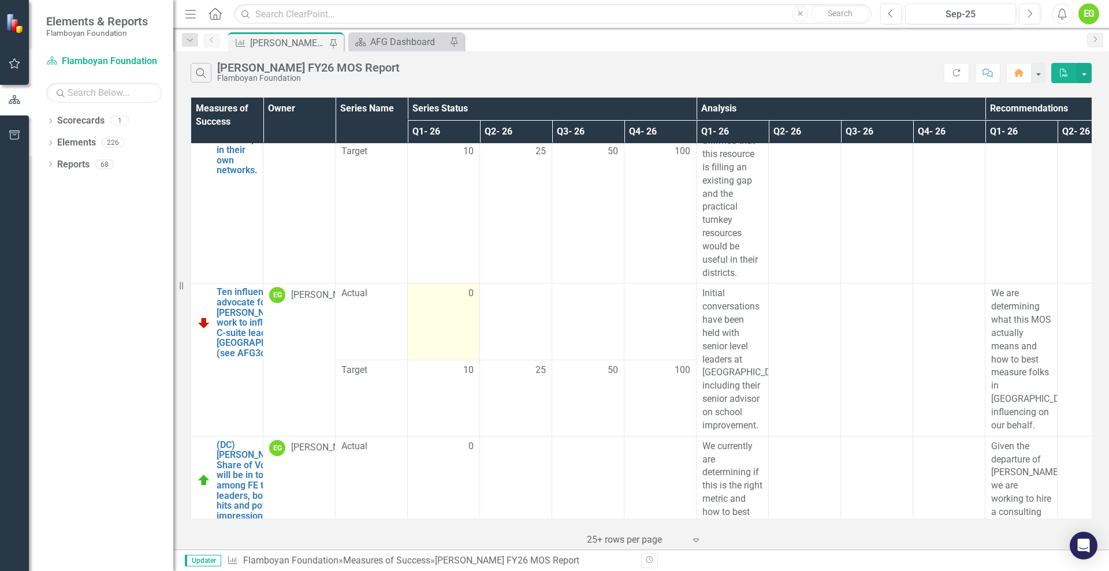
click at [470, 289] on span "0" at bounding box center [471, 293] width 5 height 13
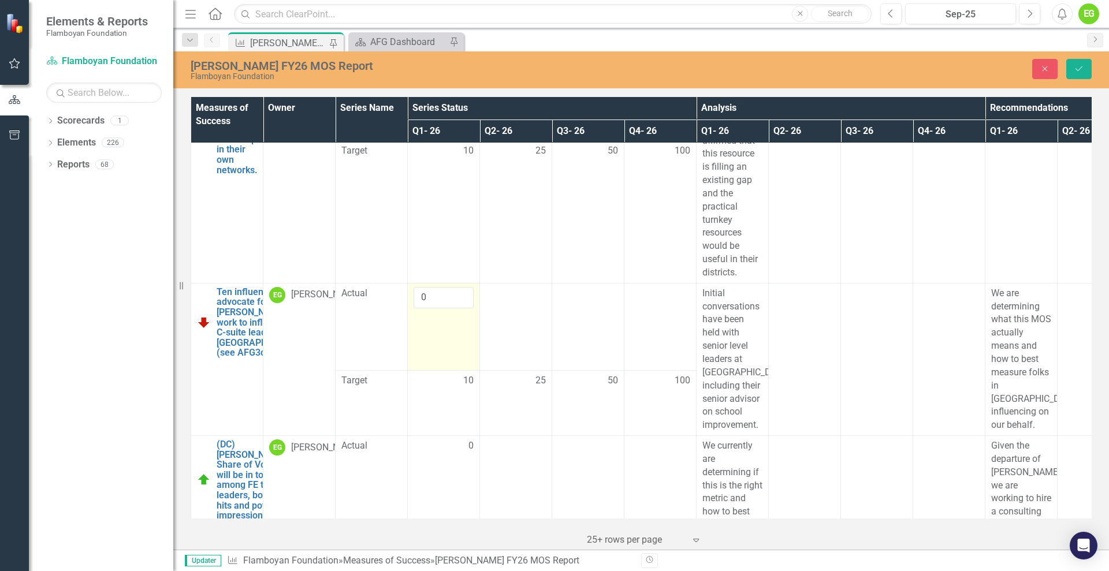
drag, startPoint x: 485, startPoint y: 304, endPoint x: 434, endPoint y: 317, distance: 52.4
click at [477, 304] on tr "Ten influencers advocate for Flamboyan’s work to influence the C-suite leaders …" at bounding box center [732, 327] width 1083 height 88
click at [437, 304] on input "0" at bounding box center [444, 297] width 60 height 21
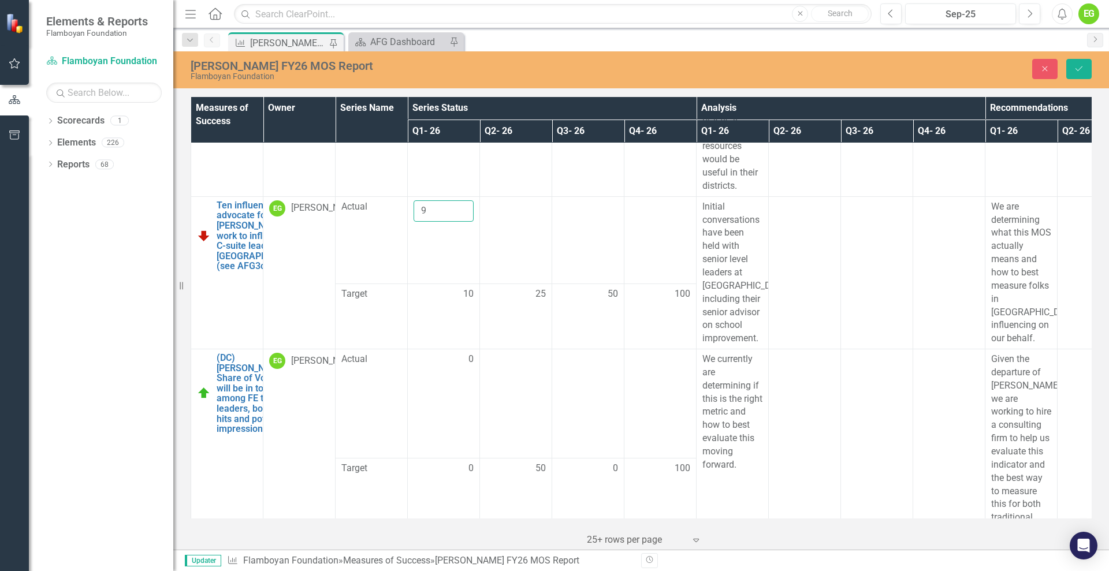
scroll to position [209, 0]
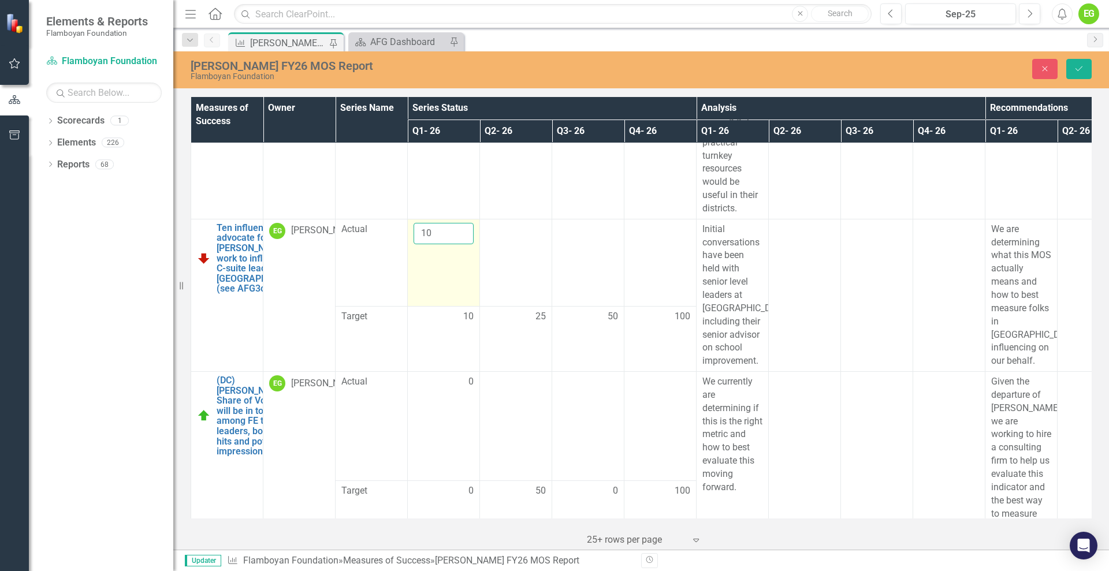
click at [462, 231] on input "10" at bounding box center [444, 233] width 60 height 21
drag, startPoint x: 416, startPoint y: 226, endPoint x: 329, endPoint y: 227, distance: 86.7
click at [329, 227] on tr "Ten influencers advocate for Flamboyan’s work to influence the C-suite leaders …" at bounding box center [732, 263] width 1083 height 88
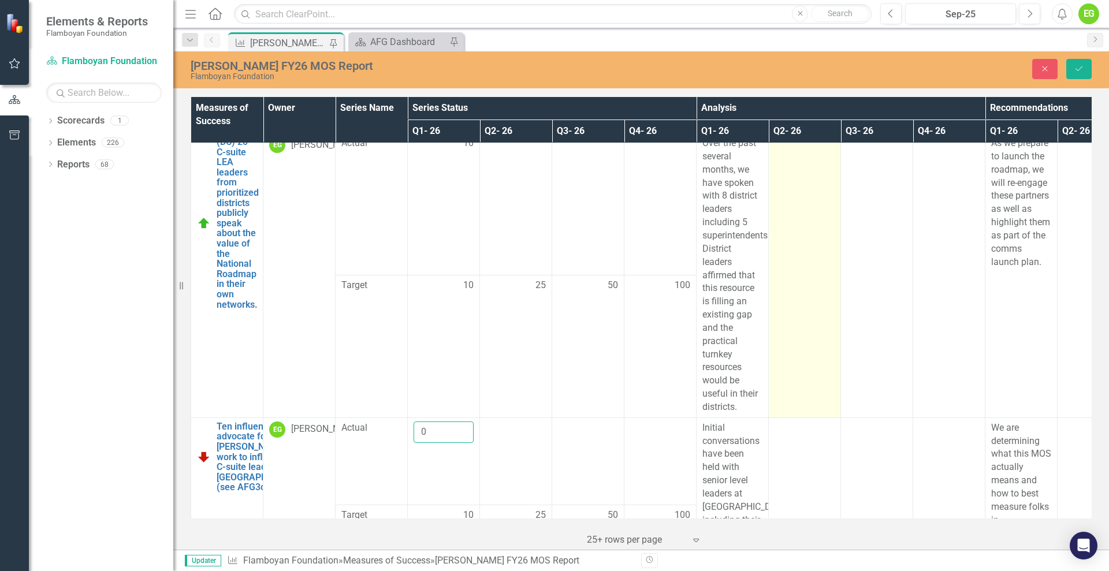
scroll to position [0, 0]
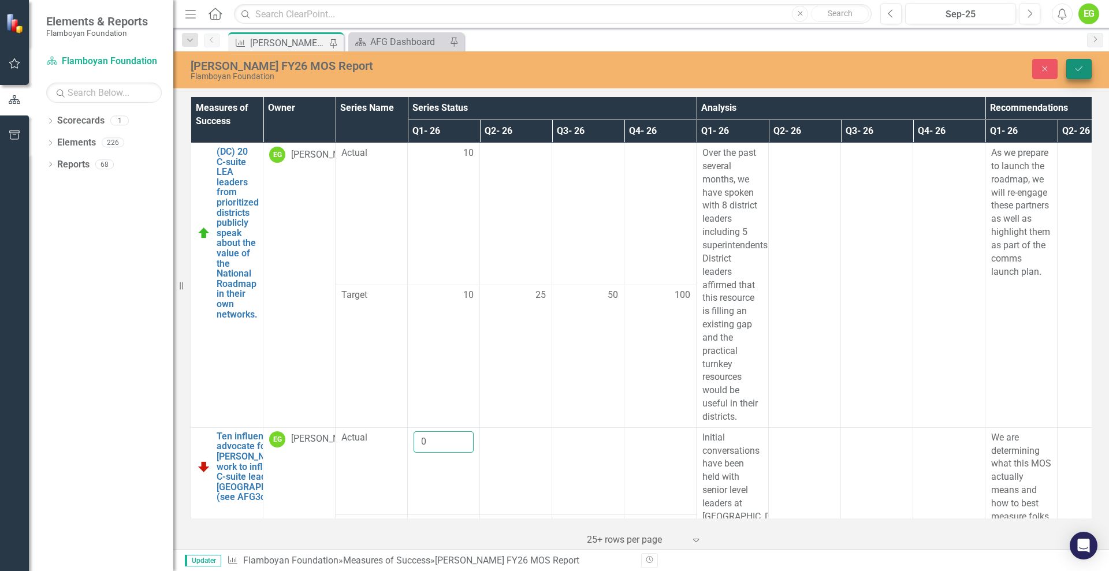
type input "0"
click at [887, 68] on icon "submit" at bounding box center [1079, 68] width 7 height 5
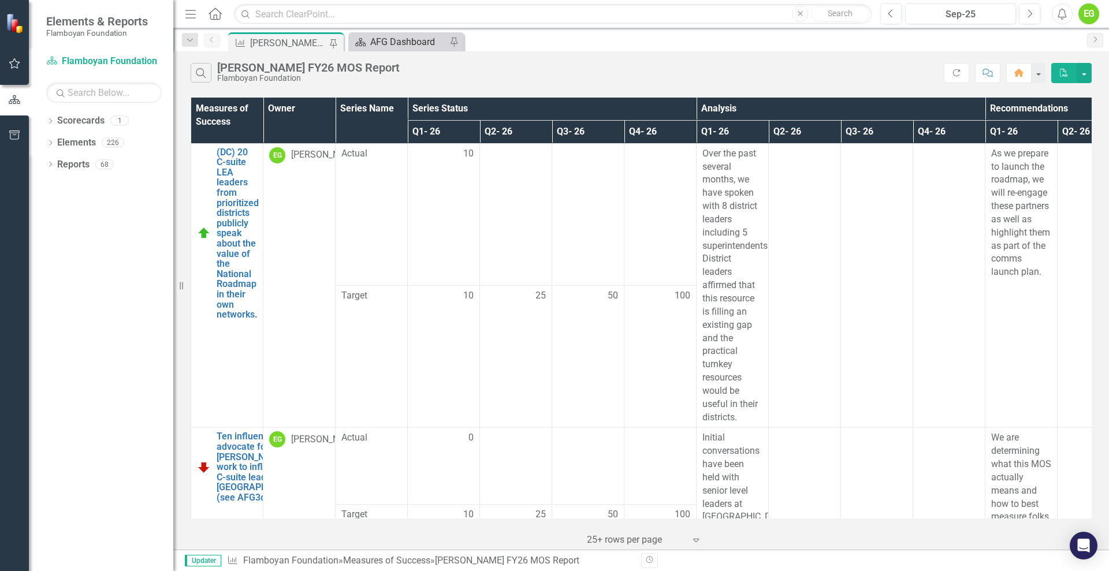
click at [368, 39] on link "Scorecard AFG Dashboard" at bounding box center [398, 42] width 95 height 14
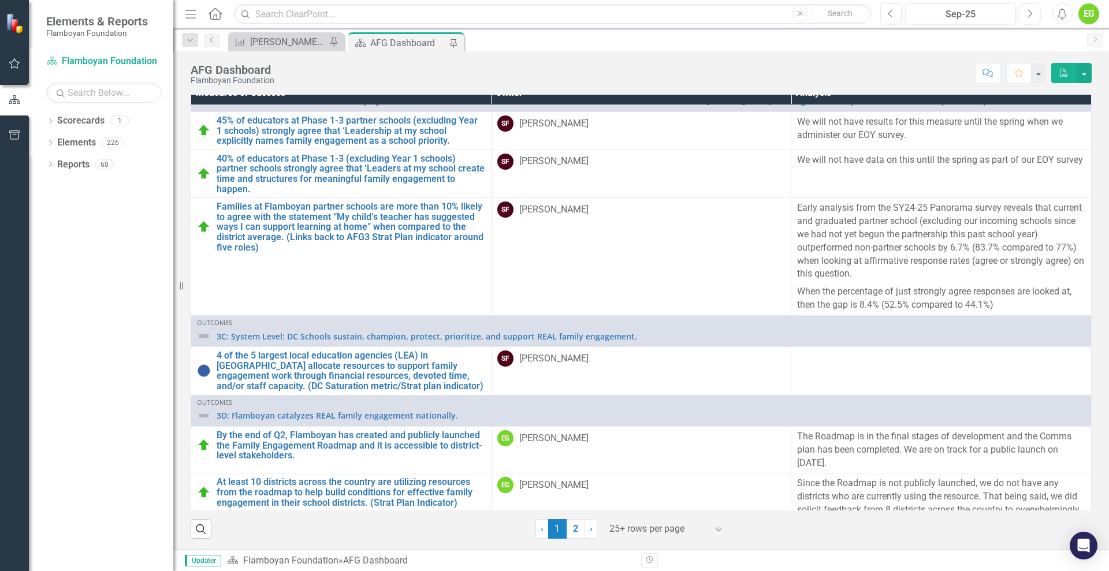
scroll to position [634, 0]
